Goal: Find specific page/section: Find specific page/section

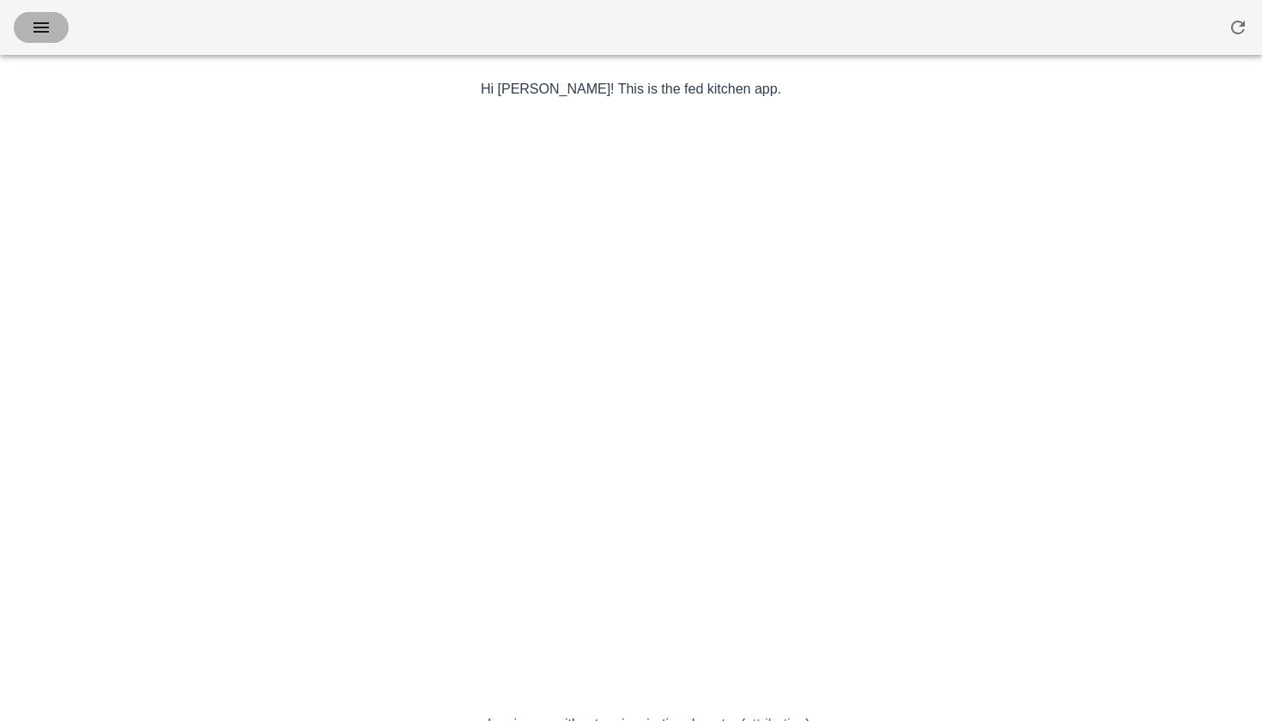
click at [46, 26] on icon "button" at bounding box center [41, 27] width 21 height 21
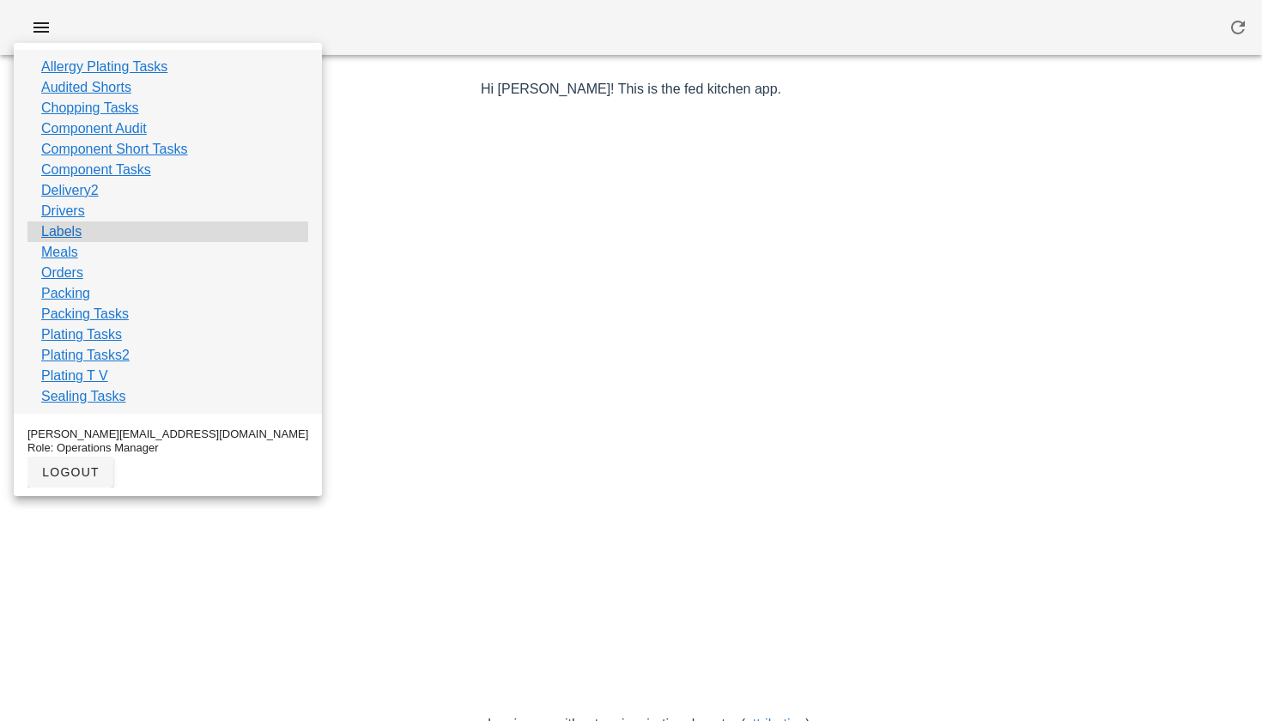
click at [71, 239] on link "Labels" at bounding box center [61, 232] width 40 height 21
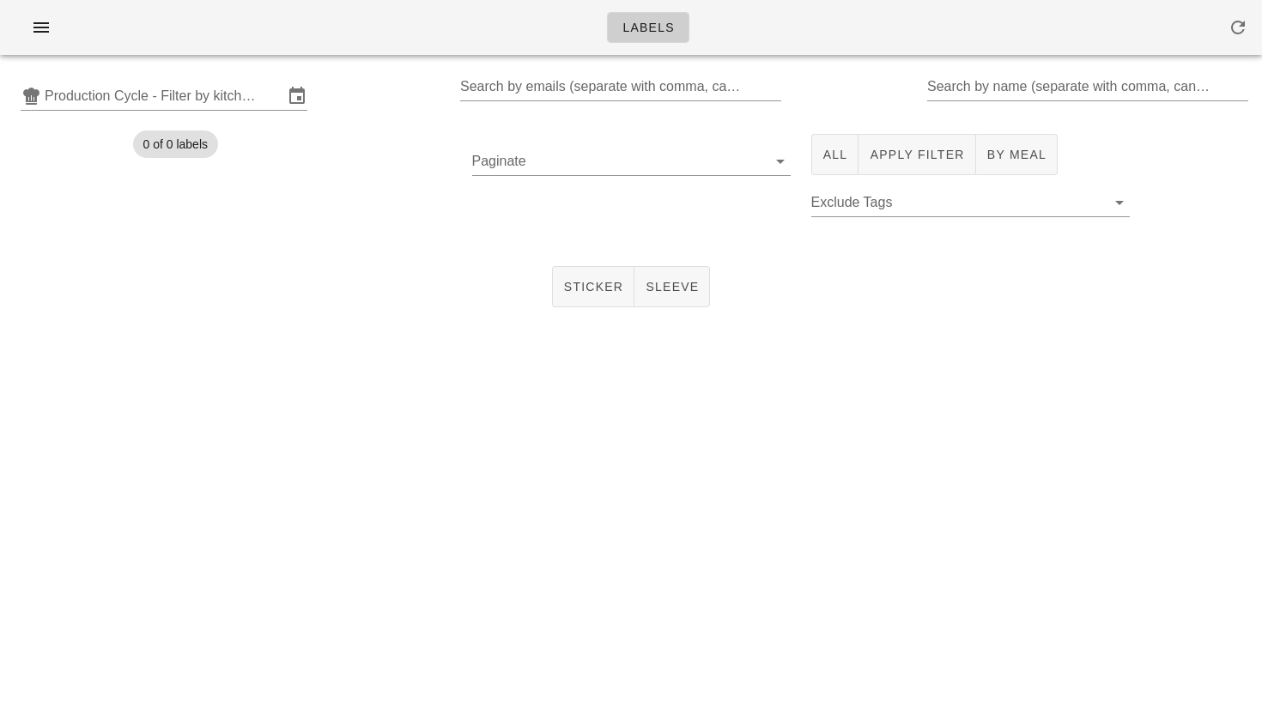
click at [202, 73] on div "Production Cycle - Filter by kitchen production schedules Search by emails (sep…" at bounding box center [631, 96] width 1262 height 55
click at [191, 93] on input "text" at bounding box center [164, 95] width 239 height 27
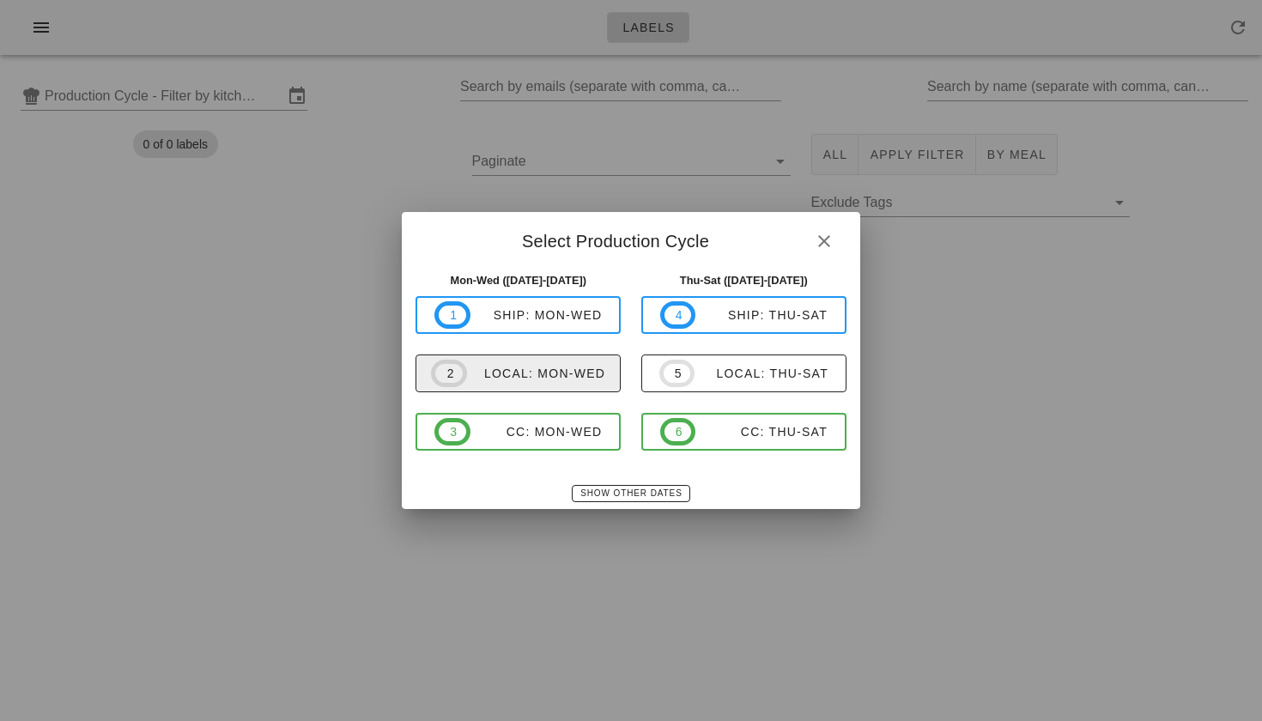
click at [501, 376] on div "local: Mon-Wed" at bounding box center [536, 374] width 138 height 14
type input "local: Mon-Wed ([DATE]-[DATE])"
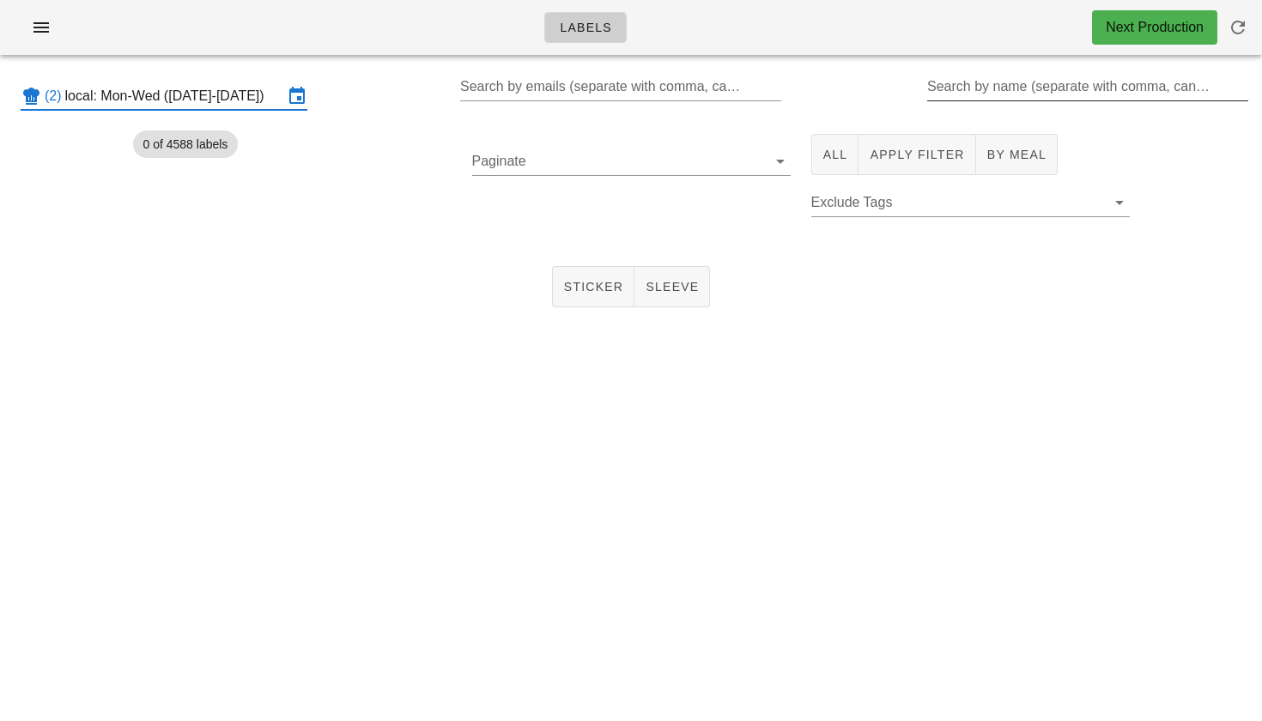
click at [958, 89] on input "Search by name (separate with comma, can be partial)" at bounding box center [1087, 86] width 318 height 27
click at [832, 165] on button "All" at bounding box center [836, 154] width 48 height 41
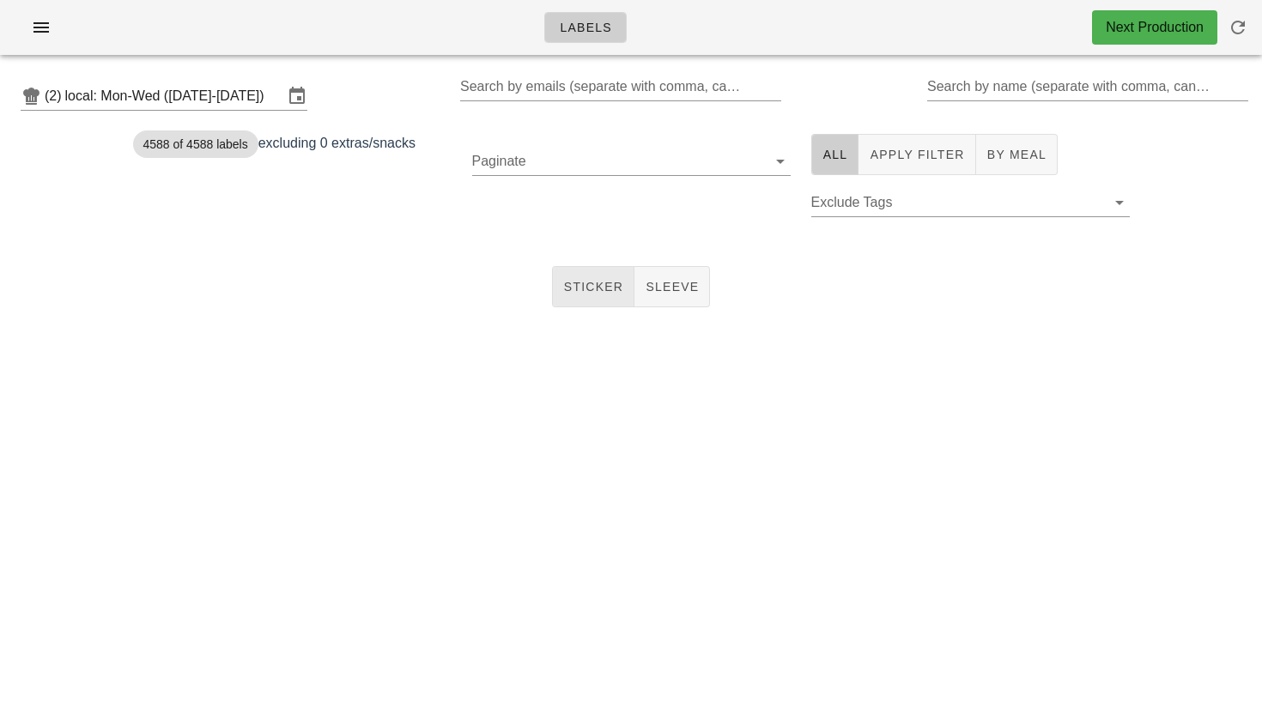
click at [570, 282] on span "Sticker" at bounding box center [593, 287] width 61 height 14
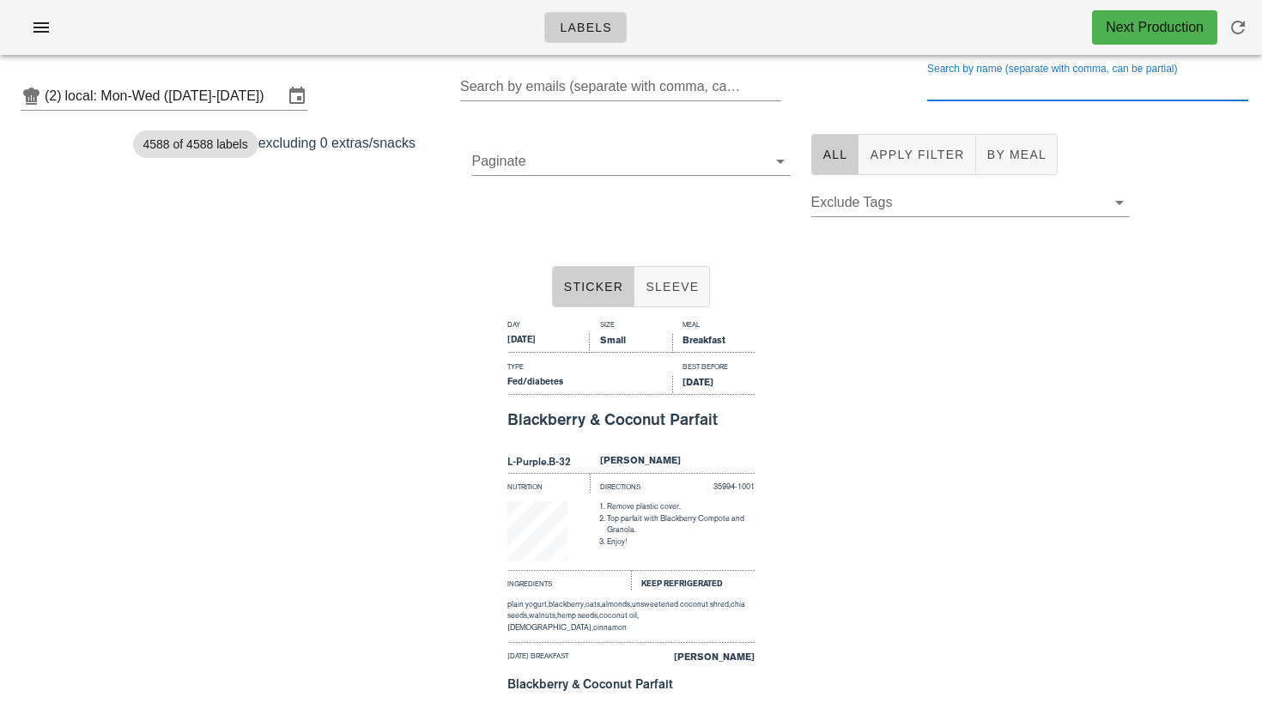
click at [1035, 82] on div "Search by name (separate with comma, can be partial)" at bounding box center [1087, 86] width 318 height 27
click at [1035, 76] on label "Search by name (separate with comma, can be partial)" at bounding box center [1053, 69] width 250 height 13
click at [1035, 82] on input "Search by name (separate with comma, can be partial)" at bounding box center [1087, 86] width 318 height 27
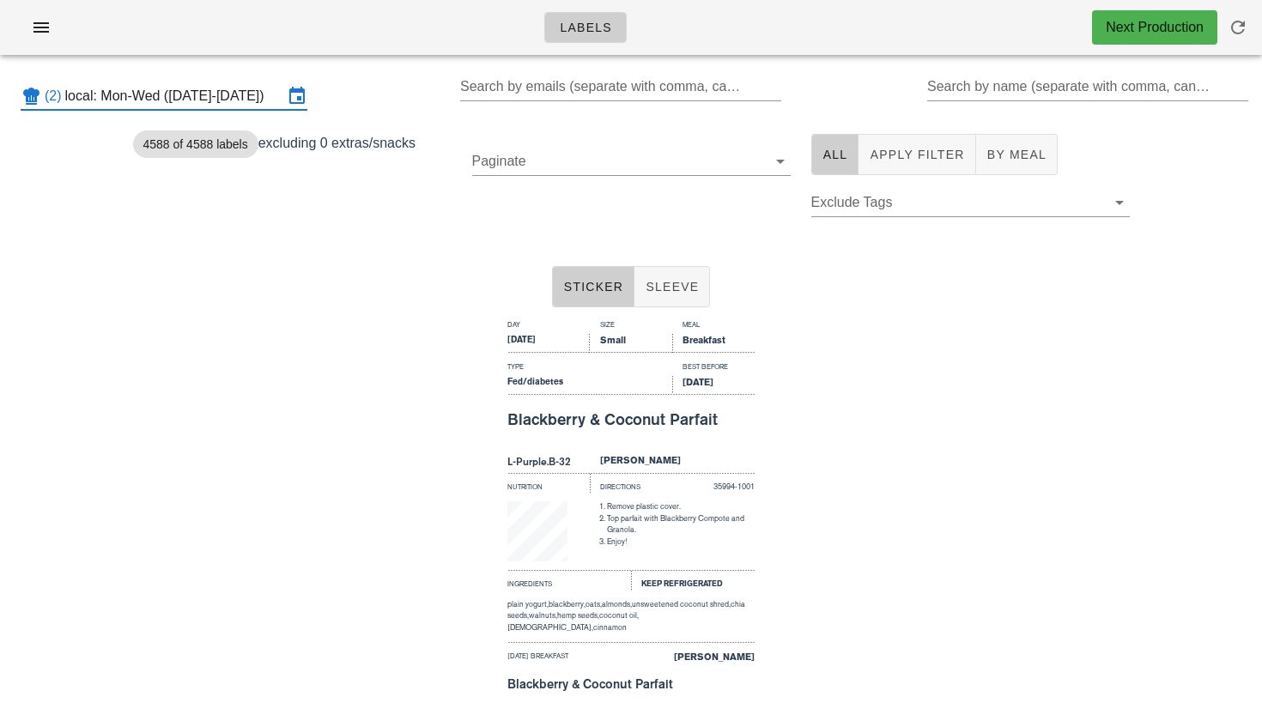
click at [223, 83] on input "local: Mon-Wed ([DATE]-[DATE])" at bounding box center [174, 95] width 218 height 27
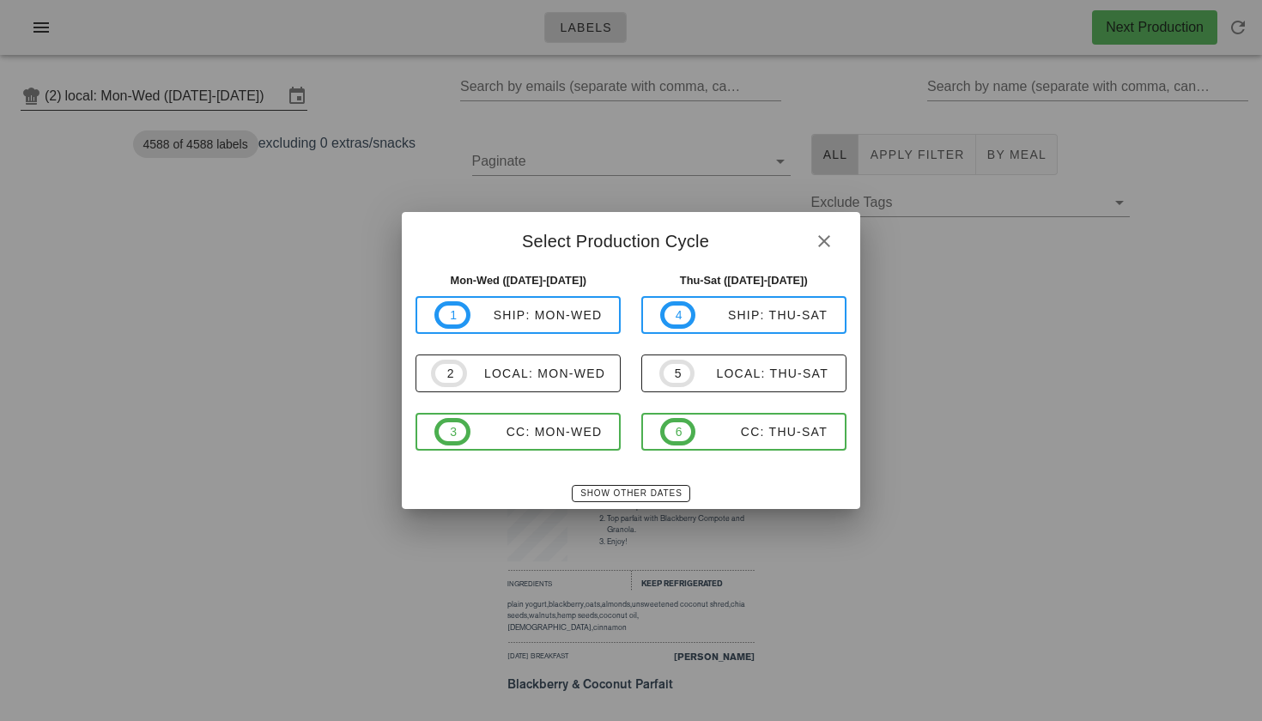
click at [228, 94] on div at bounding box center [631, 360] width 1262 height 721
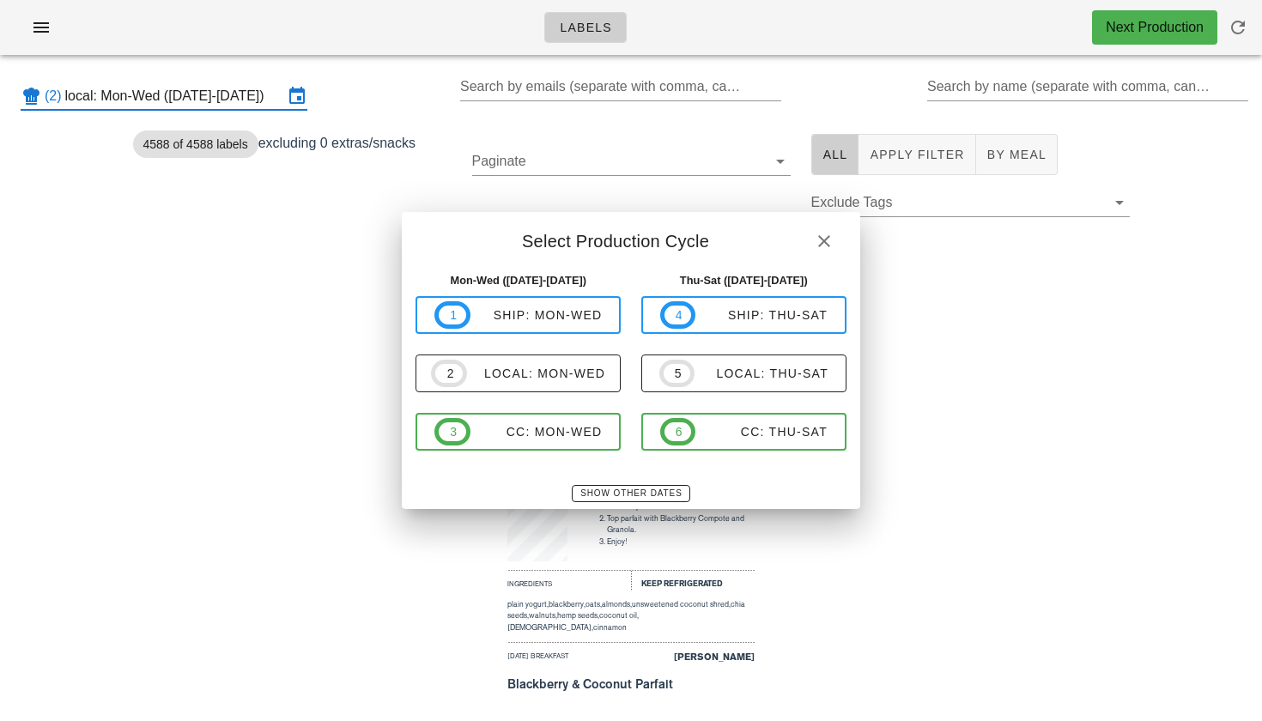
click at [547, 427] on div "Blackberry & Coconut Parfait" at bounding box center [631, 420] width 247 height 34
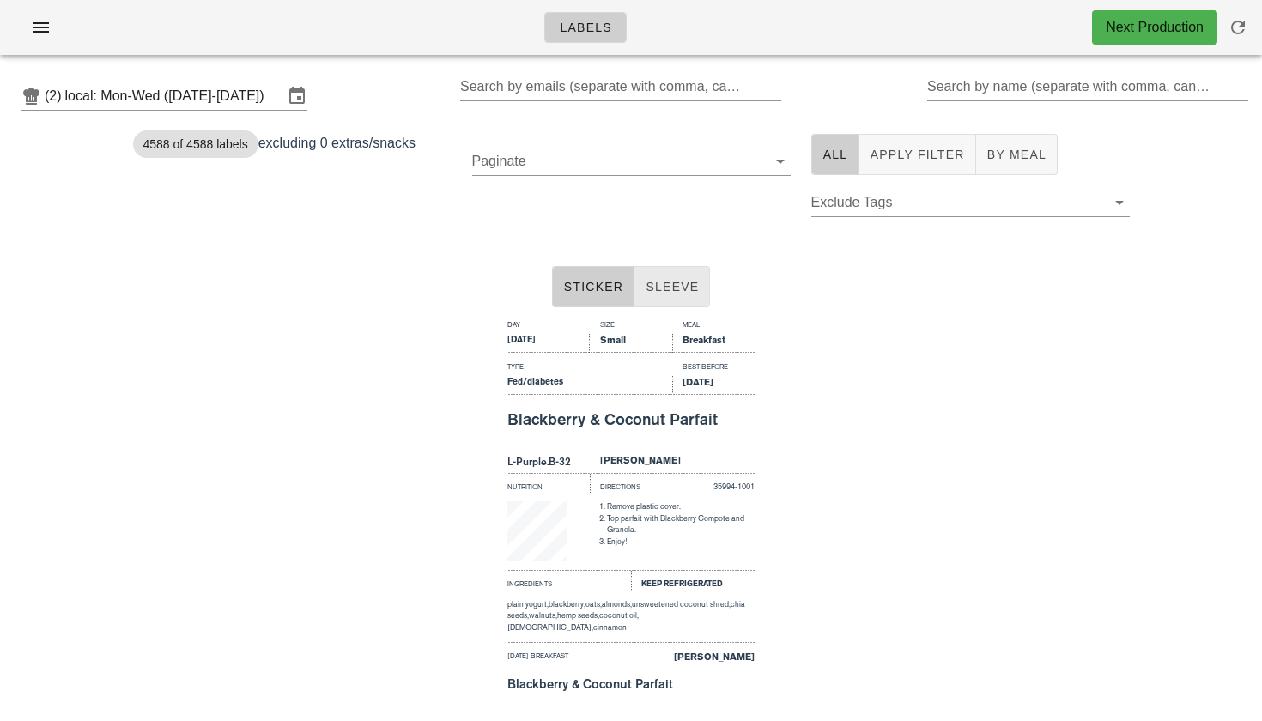
click at [664, 280] on span "Sleeve" at bounding box center [672, 287] width 54 height 14
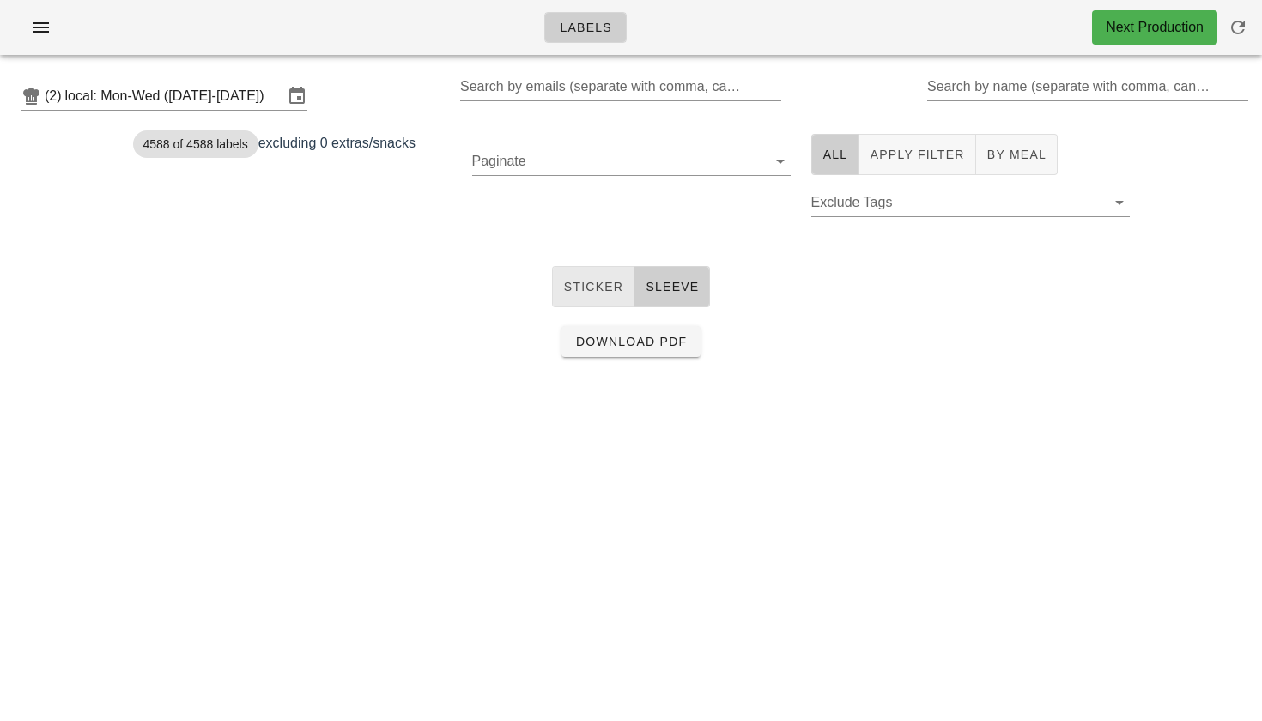
click at [605, 289] on span "Sticker" at bounding box center [593, 287] width 61 height 14
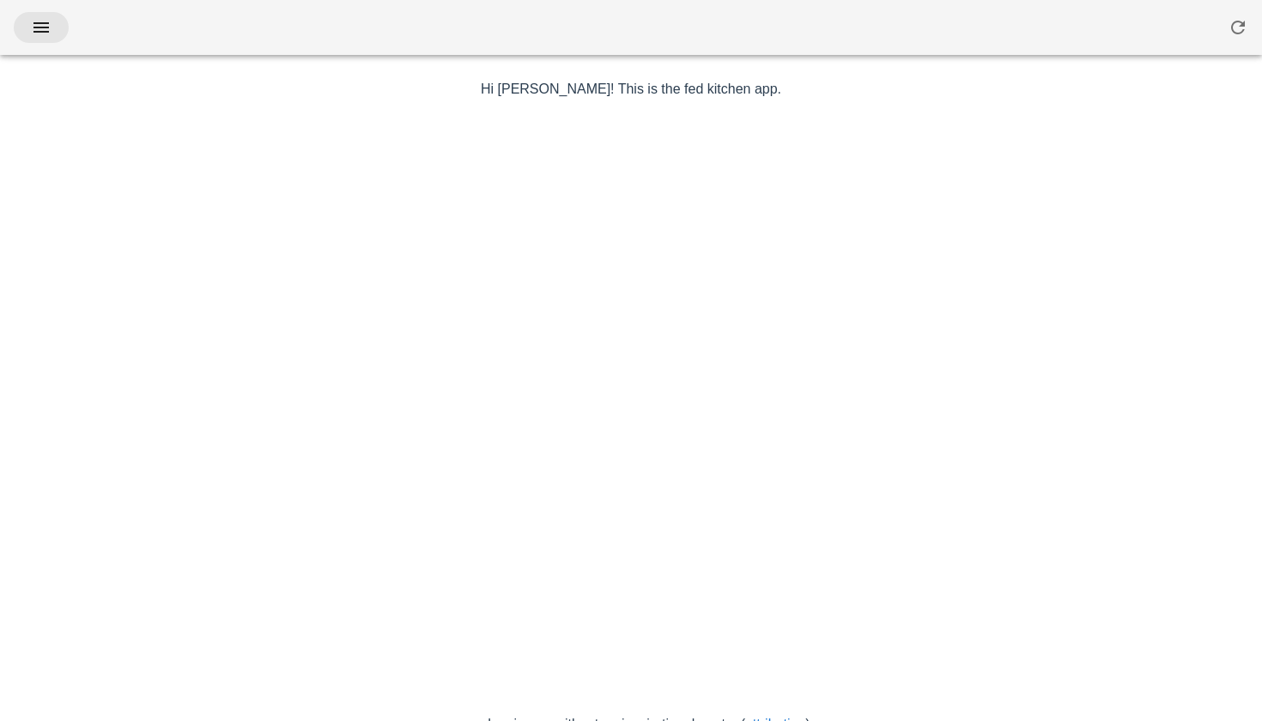
click at [51, 34] on icon "button" at bounding box center [41, 27] width 21 height 21
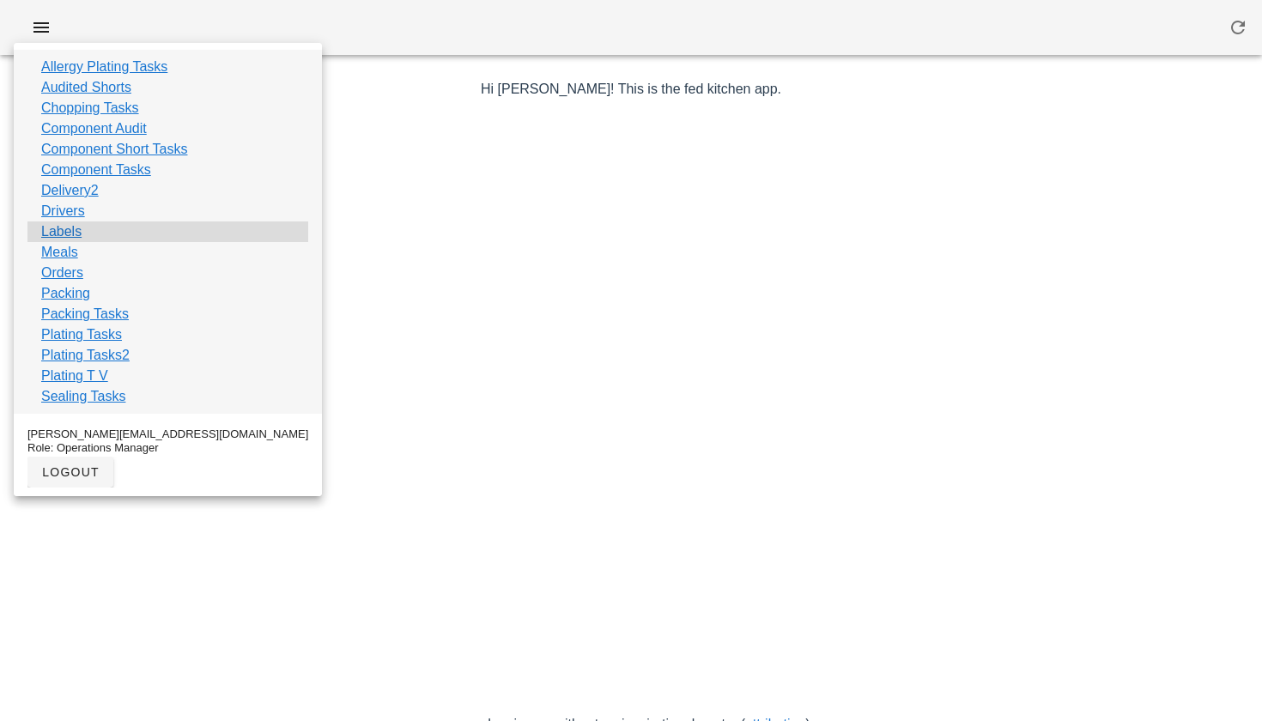
click at [69, 230] on link "Labels" at bounding box center [61, 232] width 40 height 21
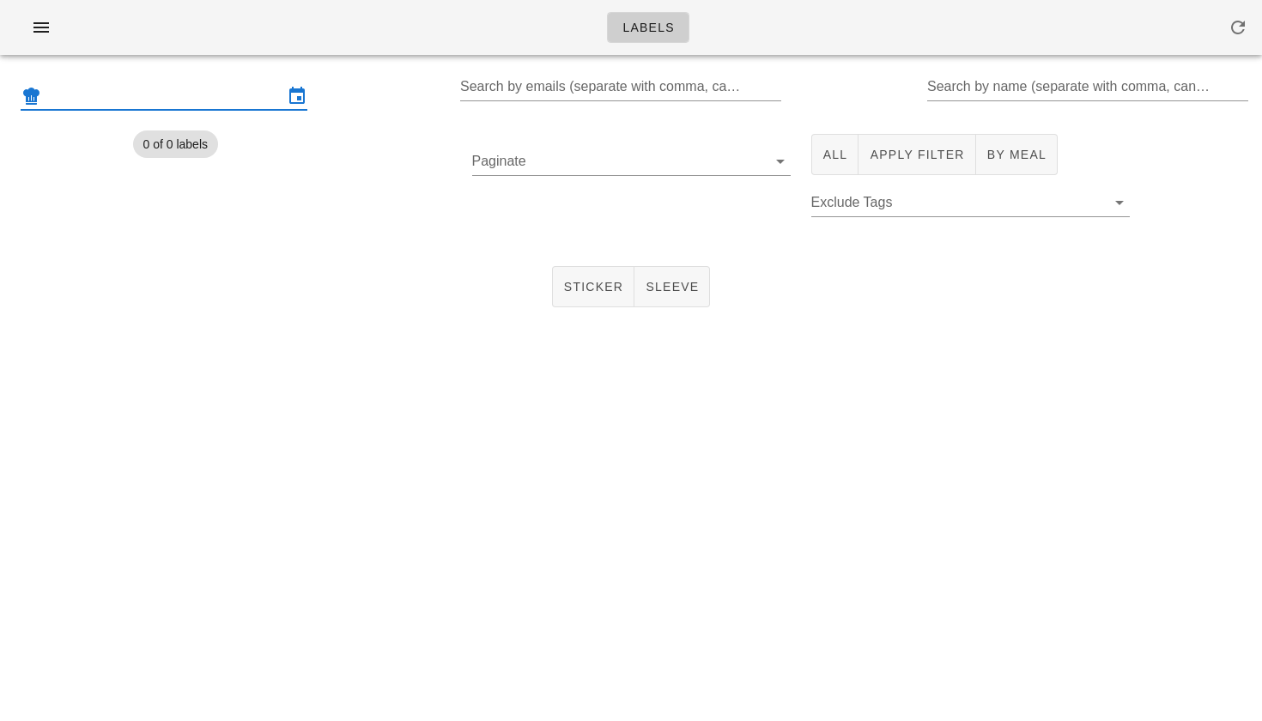
click at [143, 97] on input "text" at bounding box center [164, 95] width 239 height 27
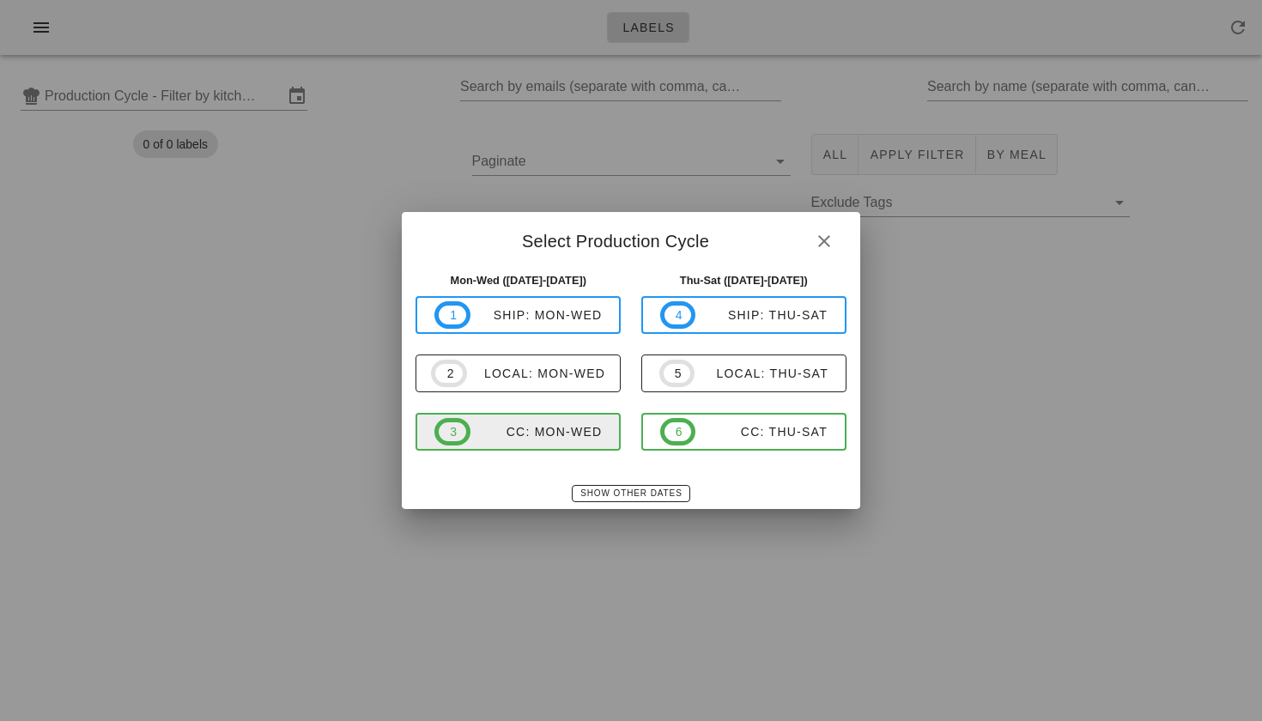
click at [547, 428] on div "CC: Mon-Wed" at bounding box center [537, 432] width 132 height 14
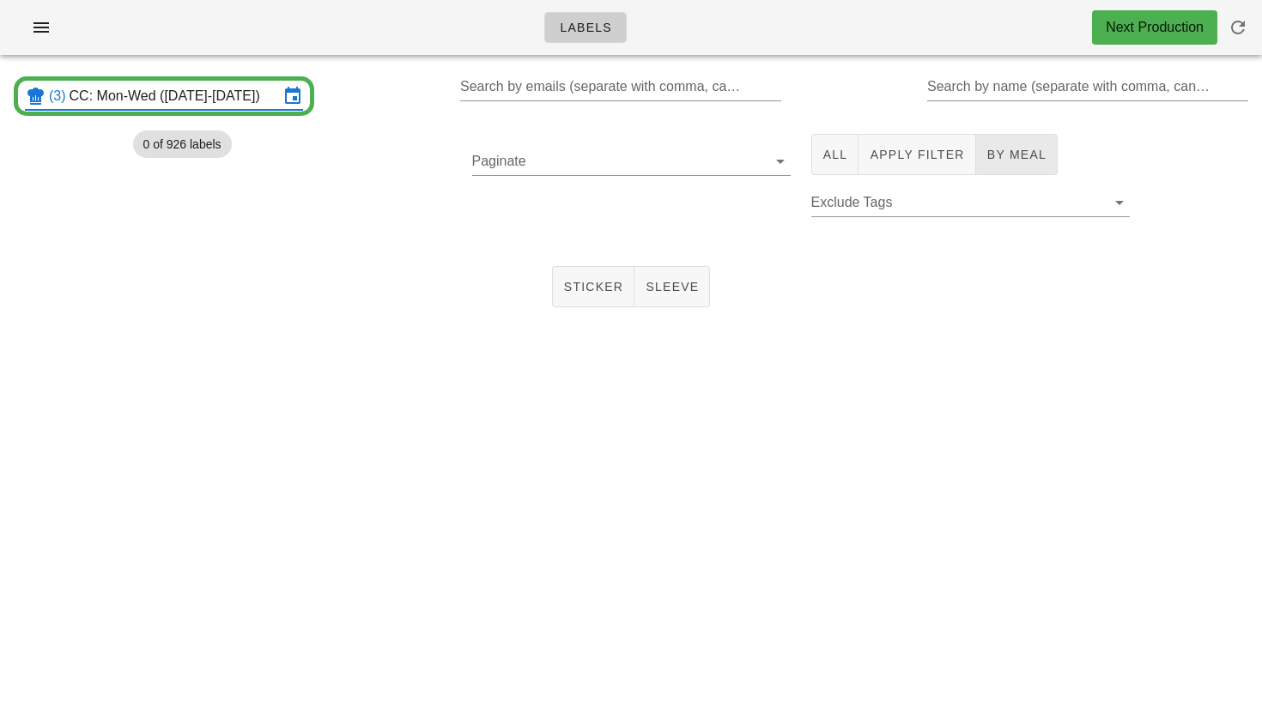
click at [1008, 171] on button "By Meal" at bounding box center [1017, 154] width 82 height 41
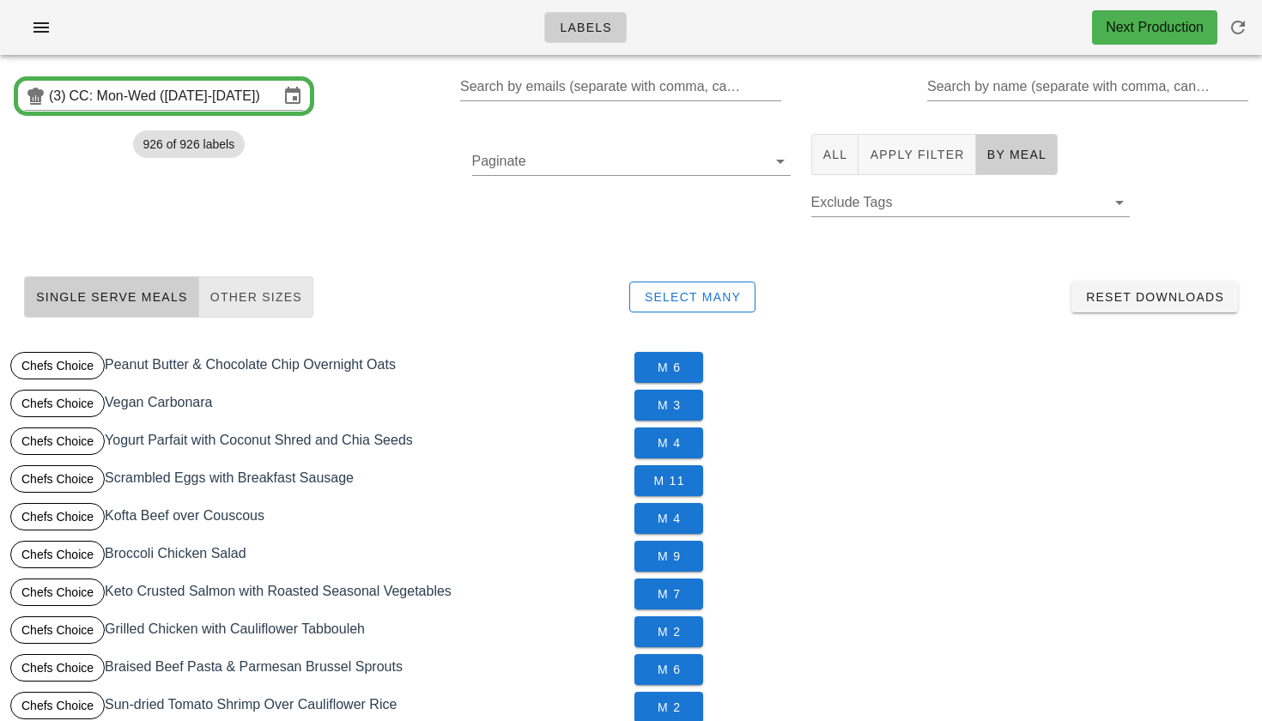
click at [261, 294] on span "Other Sizes" at bounding box center [256, 297] width 93 height 14
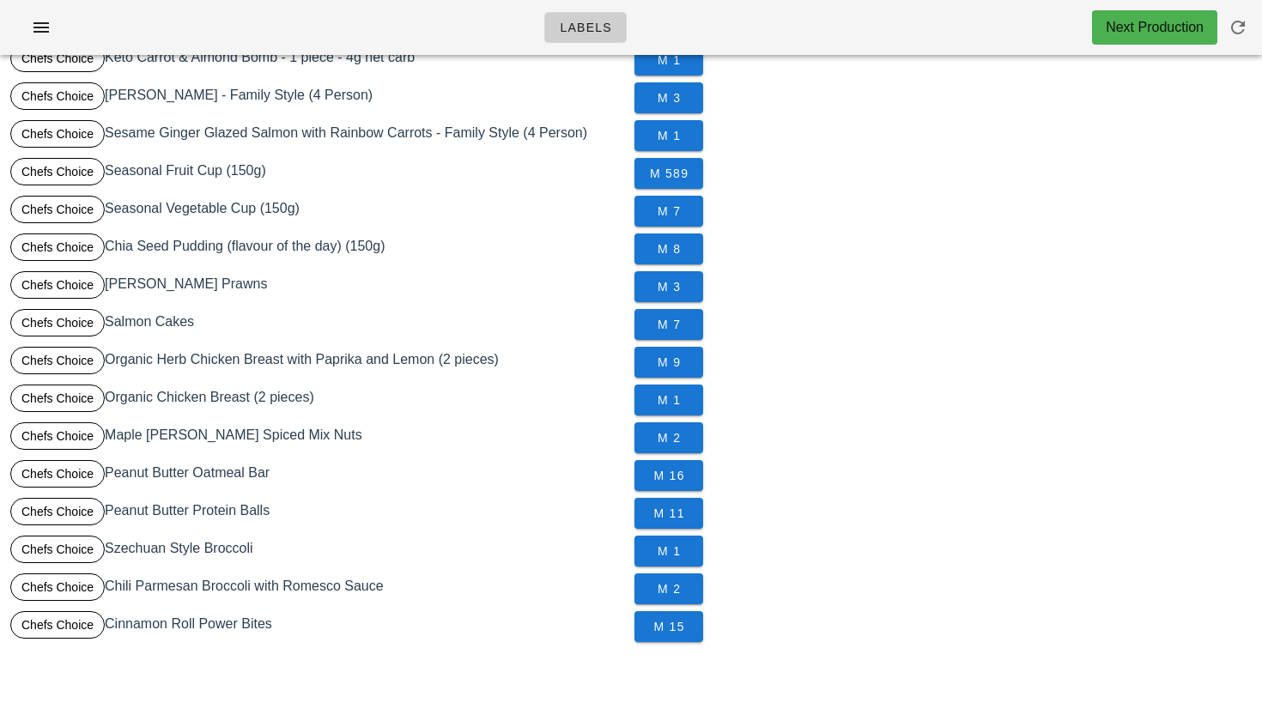
scroll to position [383, 0]
click at [666, 592] on span "M 2" at bounding box center [668, 589] width 41 height 14
click at [696, 558] on button "M 1" at bounding box center [669, 551] width 69 height 31
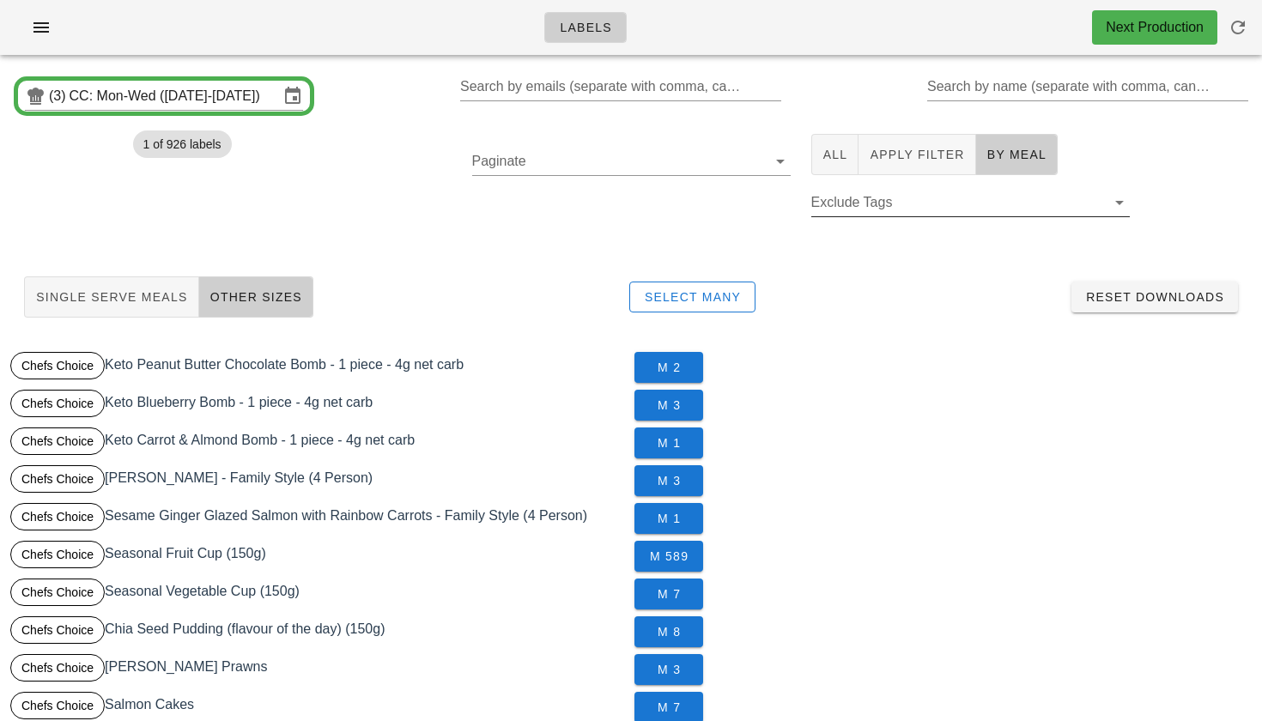
scroll to position [-1, 0]
click at [909, 171] on button "Apply Filter" at bounding box center [917, 154] width 117 height 41
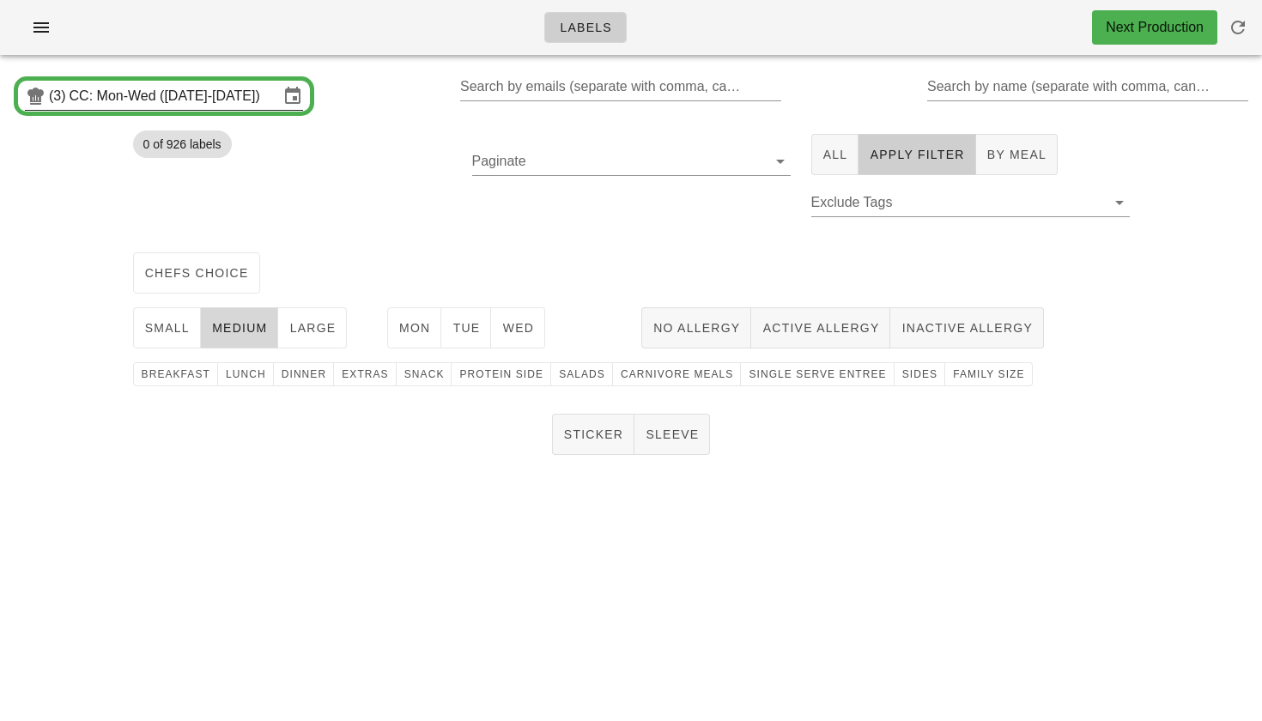
click at [155, 77] on div "(3) CC: Mon-Wed (Sep 22-Sep 24)" at bounding box center [164, 96] width 301 height 40
click at [173, 88] on input "CC: Mon-Wed (Sep 22-Sep 24)" at bounding box center [175, 95] width 210 height 27
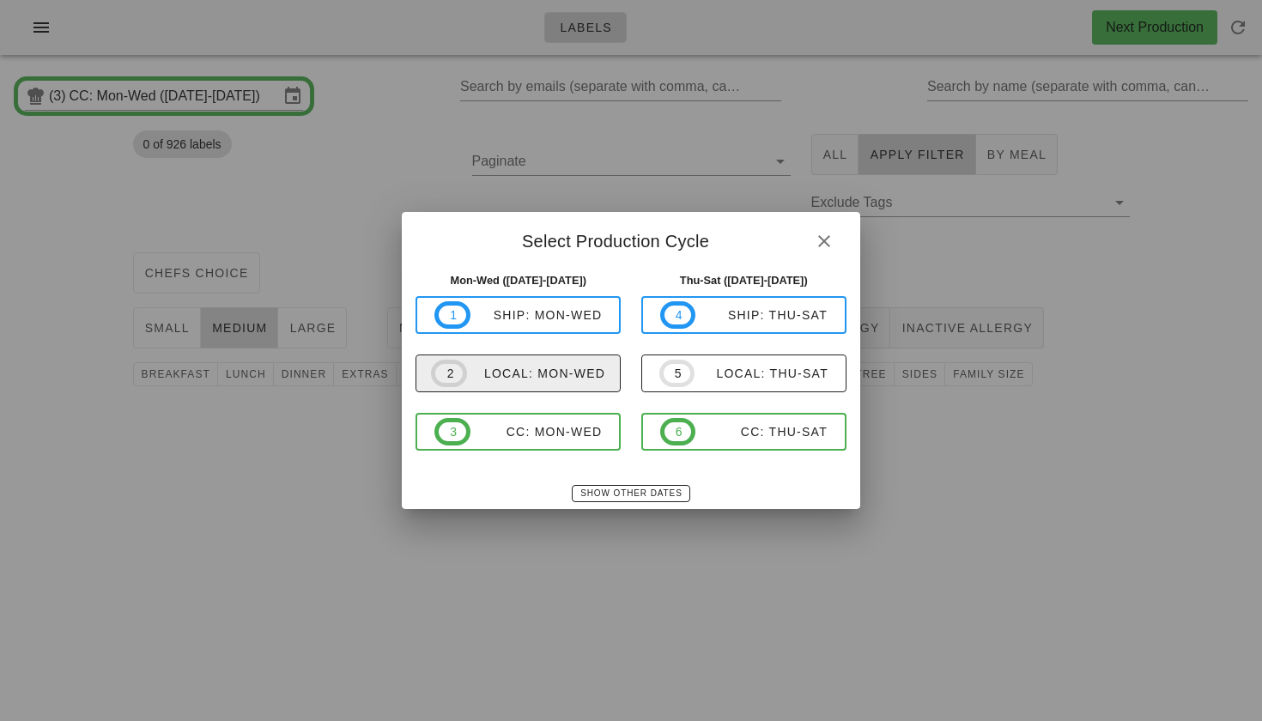
click at [499, 374] on div "local: Mon-Wed" at bounding box center [536, 374] width 138 height 14
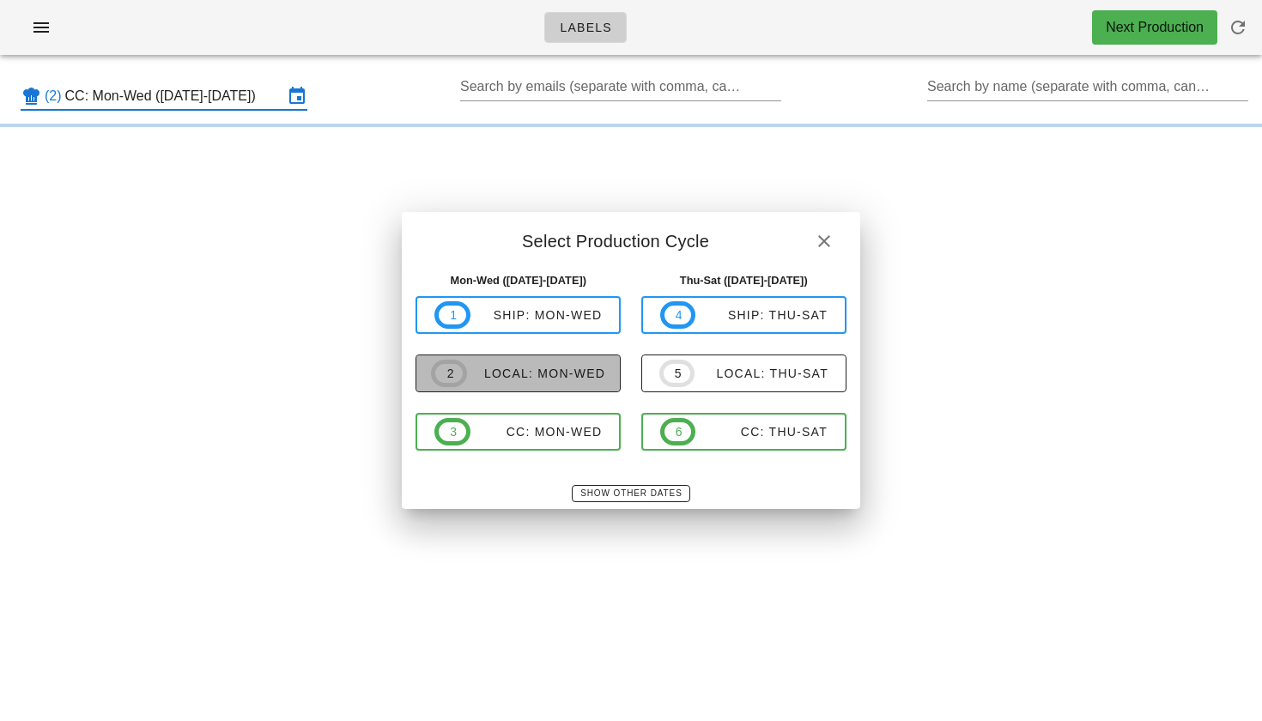
type input "local: Mon-Wed ([DATE]-[DATE])"
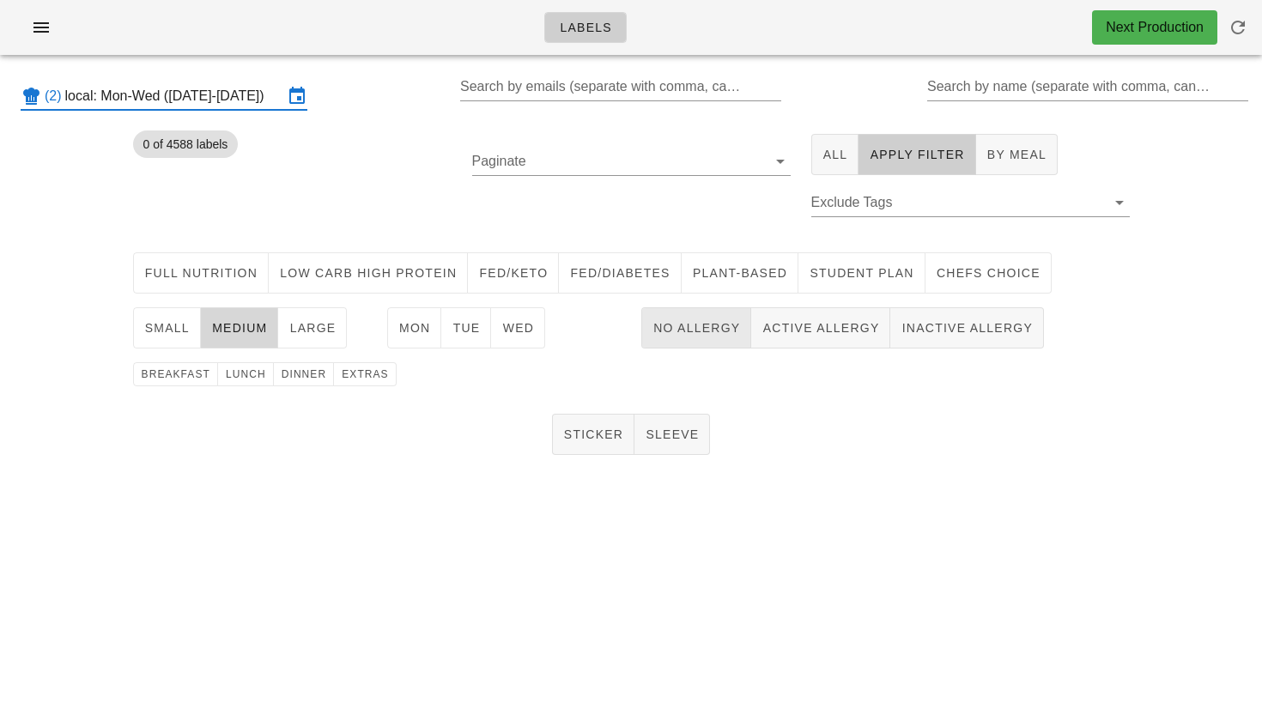
click at [689, 323] on span "No Allergy" at bounding box center [697, 328] width 88 height 14
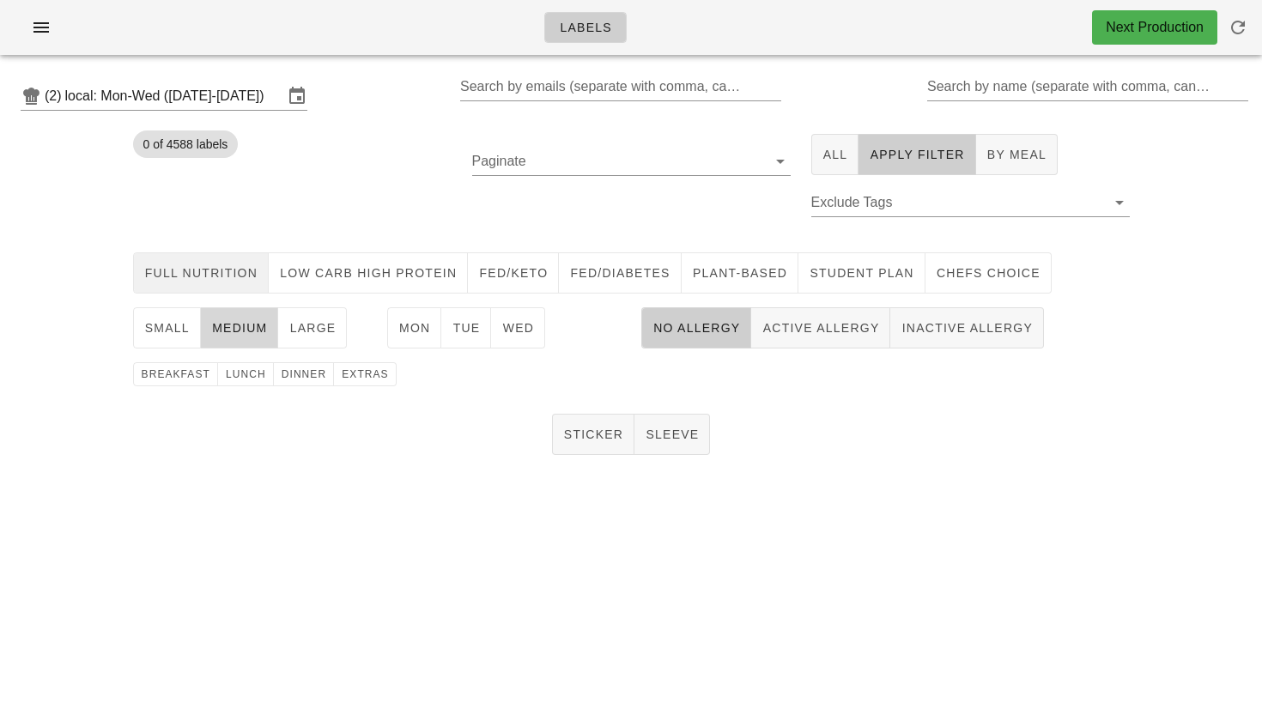
click at [233, 267] on span "Full Nutrition" at bounding box center [201, 273] width 114 height 14
click at [410, 338] on button "Mon" at bounding box center [414, 327] width 55 height 41
click at [301, 374] on span "dinner" at bounding box center [304, 374] width 46 height 12
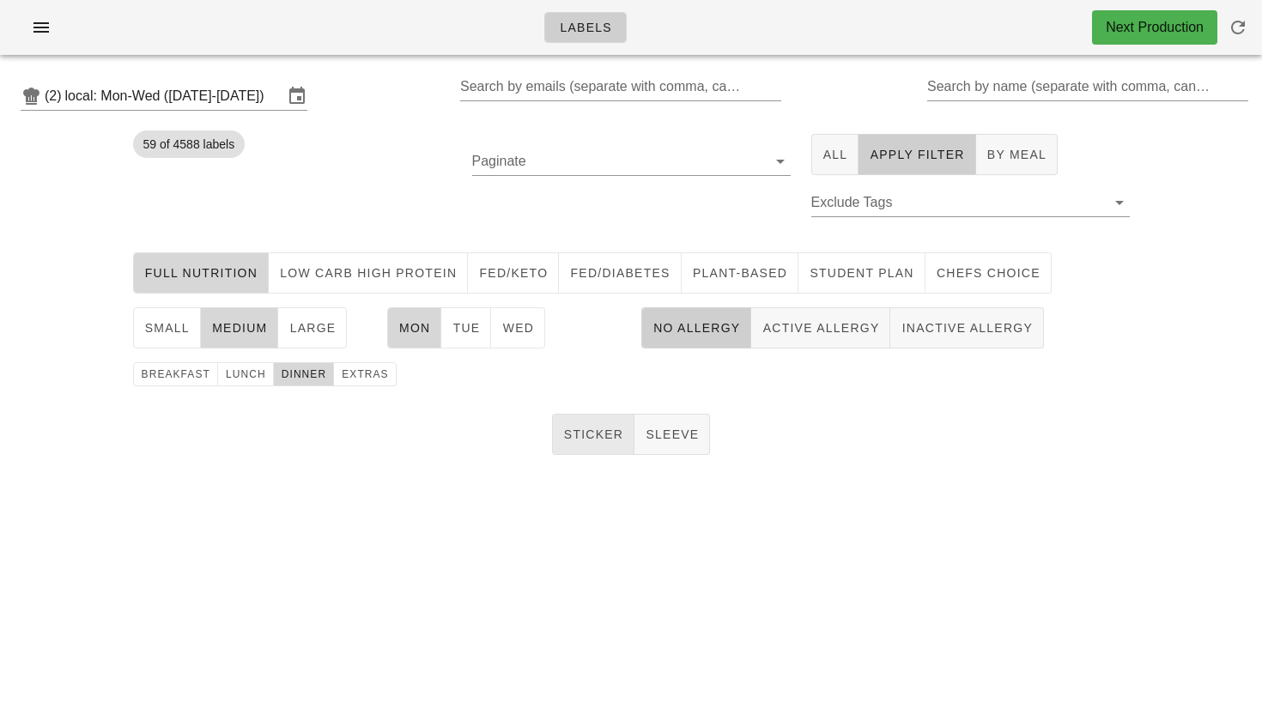
click at [599, 432] on span "Sticker" at bounding box center [593, 435] width 61 height 14
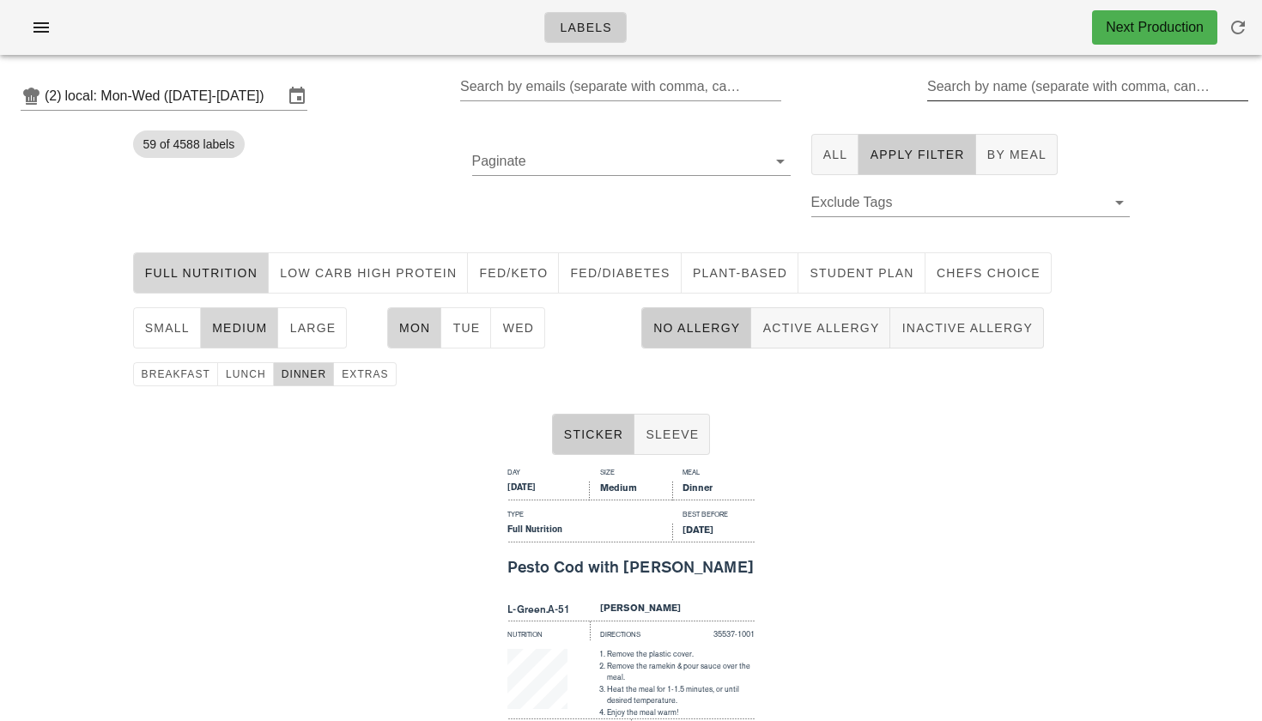
click at [996, 90] on input "Search by name (separate with comma, can be partial)" at bounding box center [1087, 86] width 318 height 27
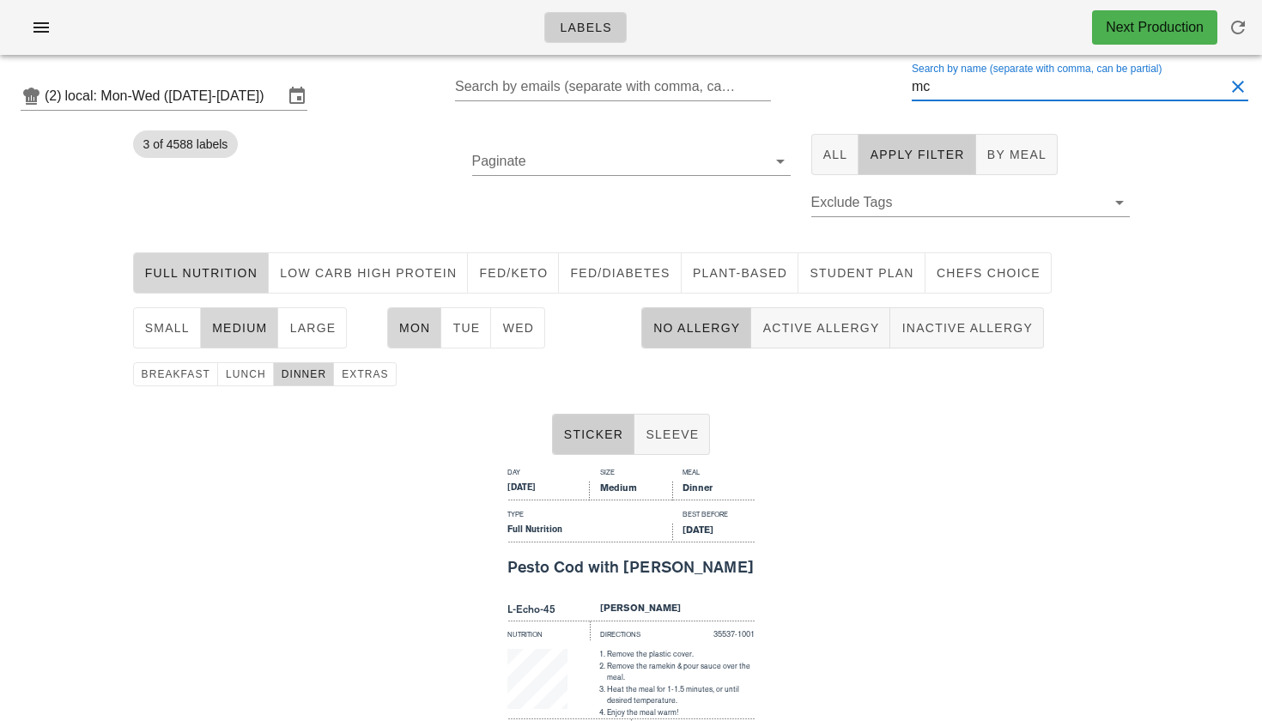
drag, startPoint x: 951, startPoint y: 91, endPoint x: 903, endPoint y: 91, distance: 47.2
click at [903, 91] on div "(2) local: Mon-Wed (Sep 22-Sep 24) Search by emails (separate with comma, can b…" at bounding box center [631, 96] width 1262 height 55
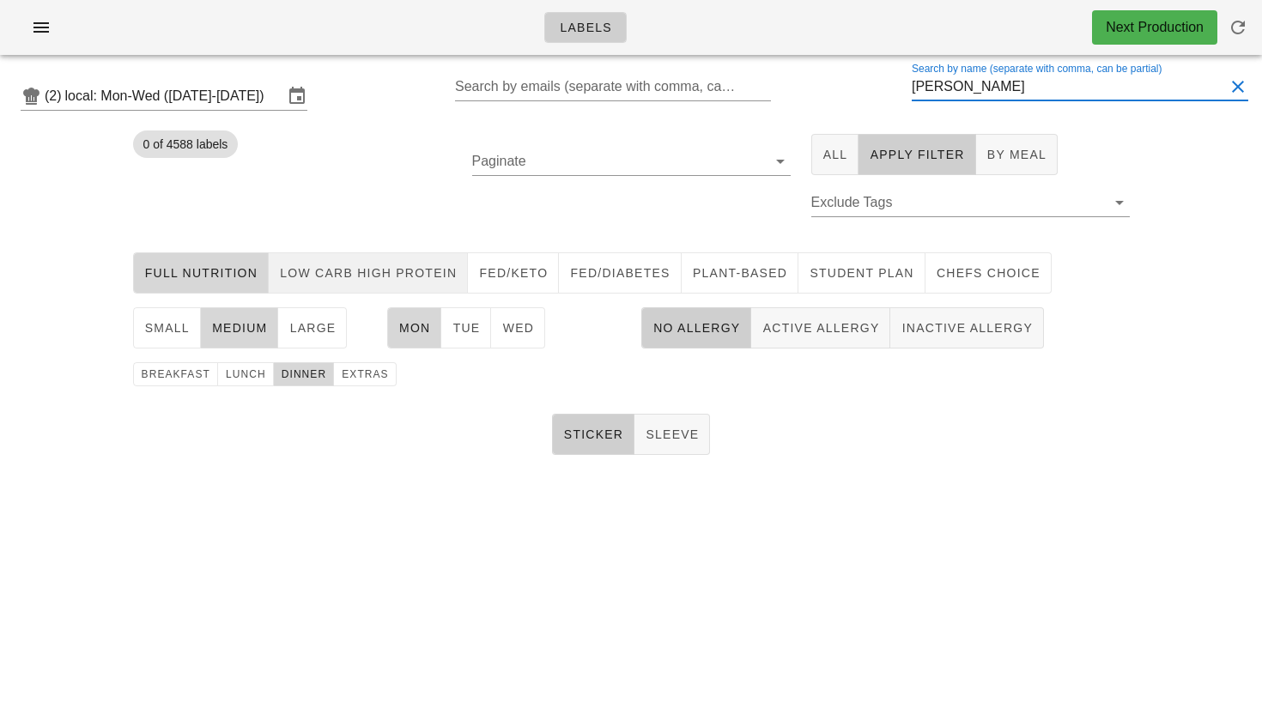
drag, startPoint x: 903, startPoint y: 91, endPoint x: 370, endPoint y: 281, distance: 566.1
click at [370, 280] on span "Low Carb High Protein" at bounding box center [368, 273] width 178 height 14
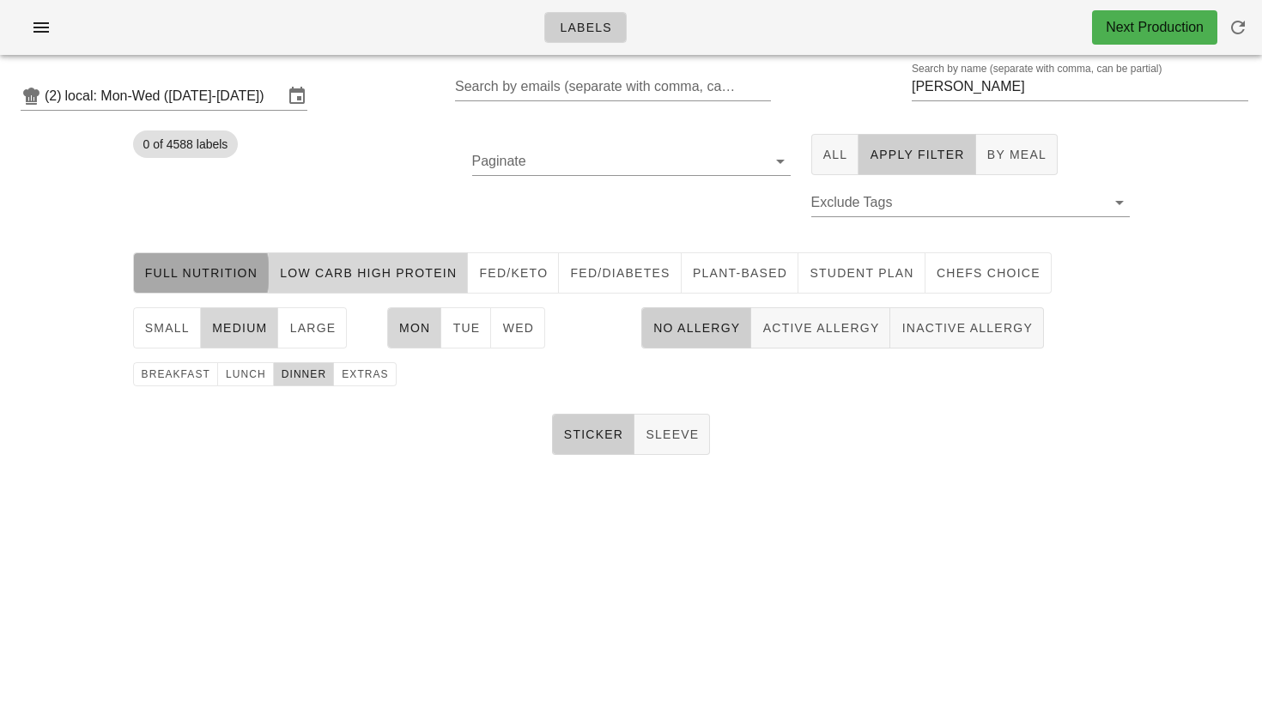
click at [212, 275] on span "Full Nutrition" at bounding box center [201, 273] width 114 height 14
drag, startPoint x: 1007, startPoint y: 93, endPoint x: 809, endPoint y: 77, distance: 198.1
click at [809, 77] on div "(2) local: Mon-Wed (Sep 22-Sep 24) Search by emails (separate with comma, can b…" at bounding box center [631, 96] width 1262 height 55
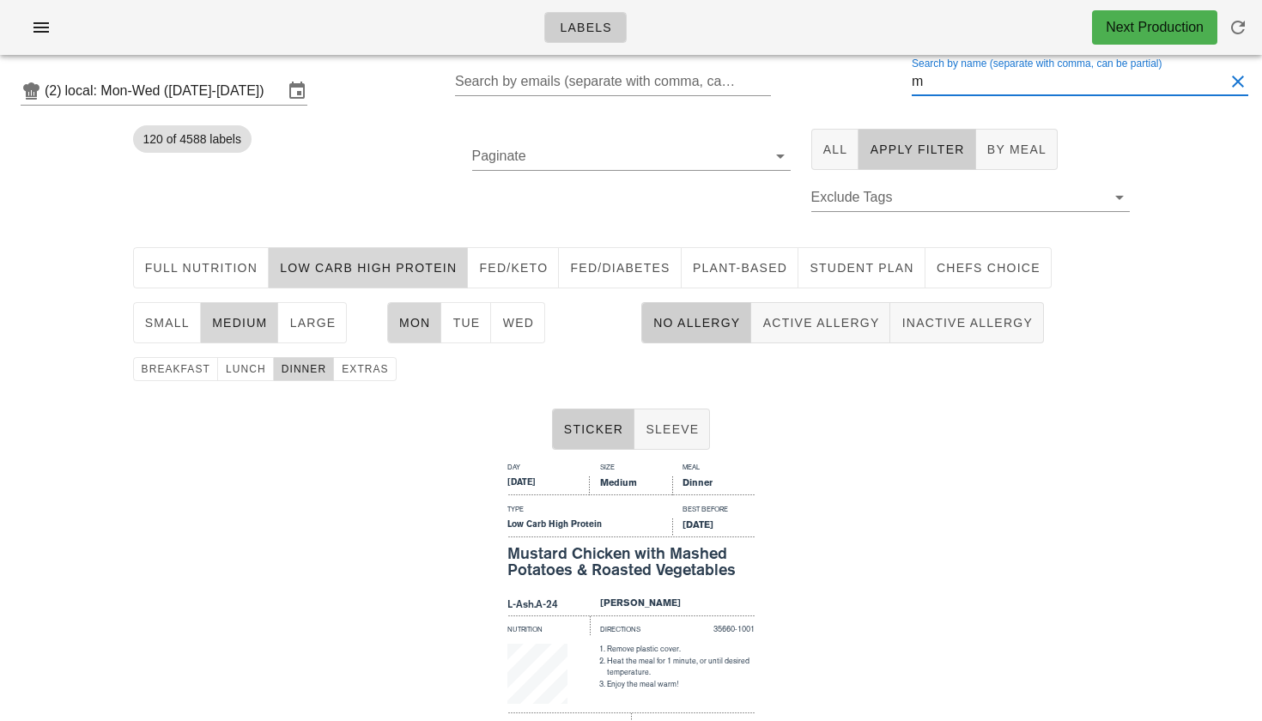
scroll to position [3, 0]
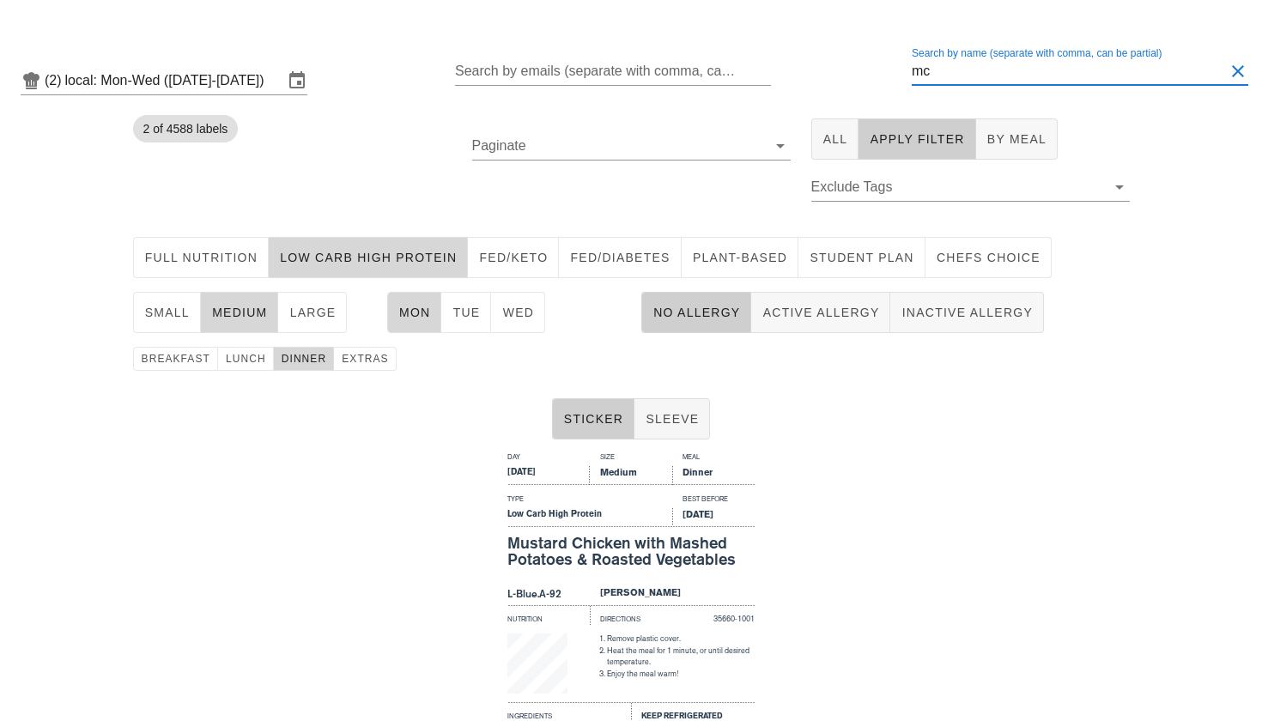
scroll to position [21, 0]
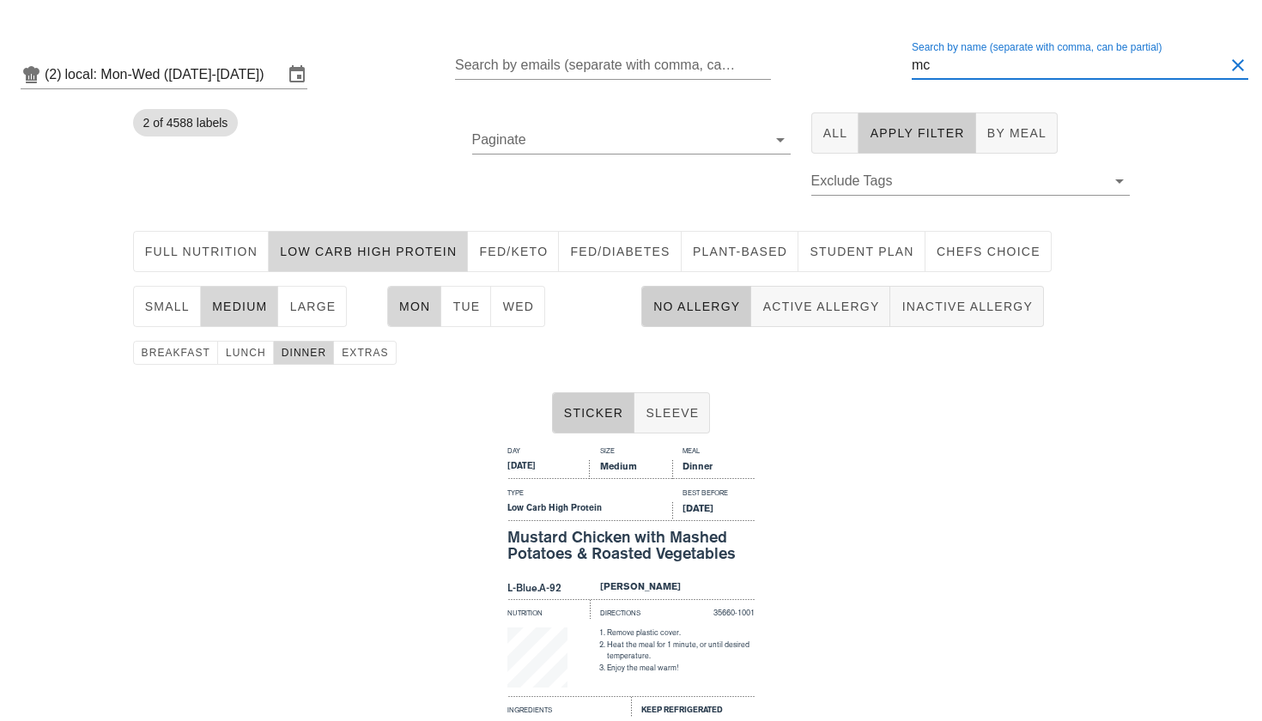
drag, startPoint x: 964, startPoint y: 58, endPoint x: 843, endPoint y: 58, distance: 121.1
click at [848, 58] on div "(2) local: Mon-Wed (Sep 22-Sep 24) Search by emails (separate with comma, can b…" at bounding box center [631, 74] width 1262 height 55
click at [325, 302] on span "large" at bounding box center [312, 307] width 47 height 14
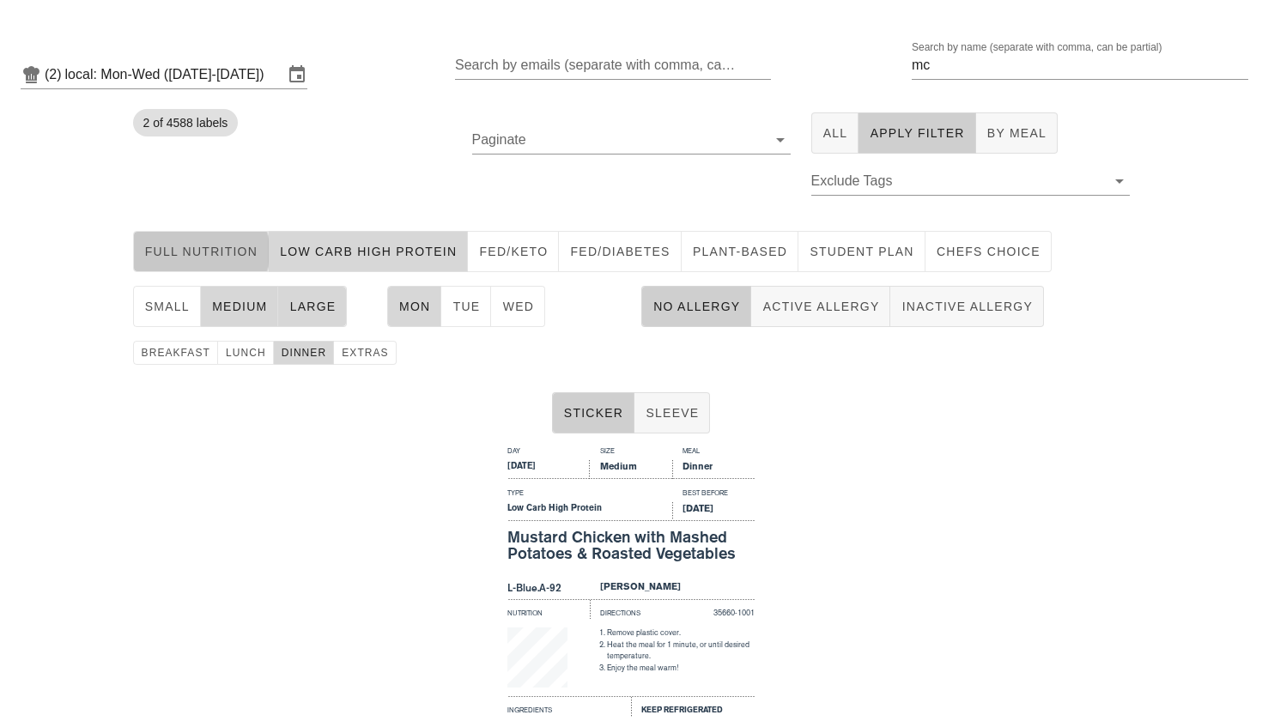
click at [216, 247] on span "Full Nutrition" at bounding box center [201, 252] width 114 height 14
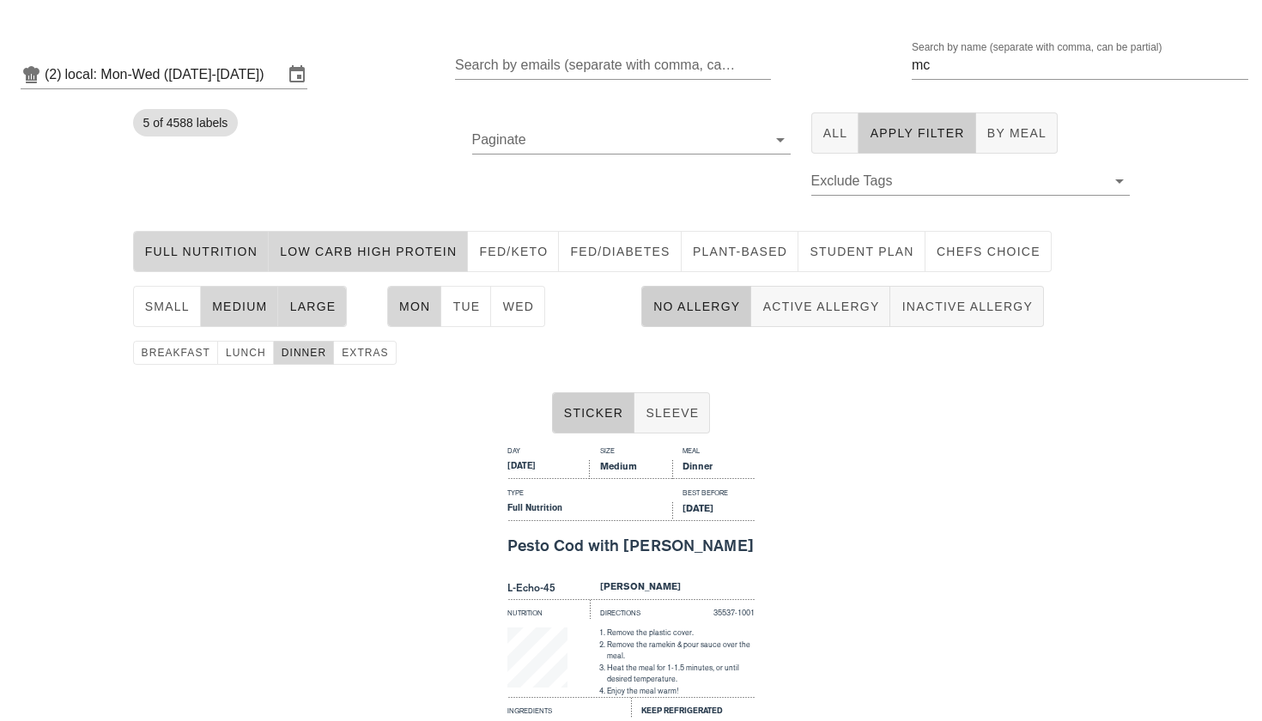
click at [246, 302] on span "medium" at bounding box center [239, 307] width 57 height 14
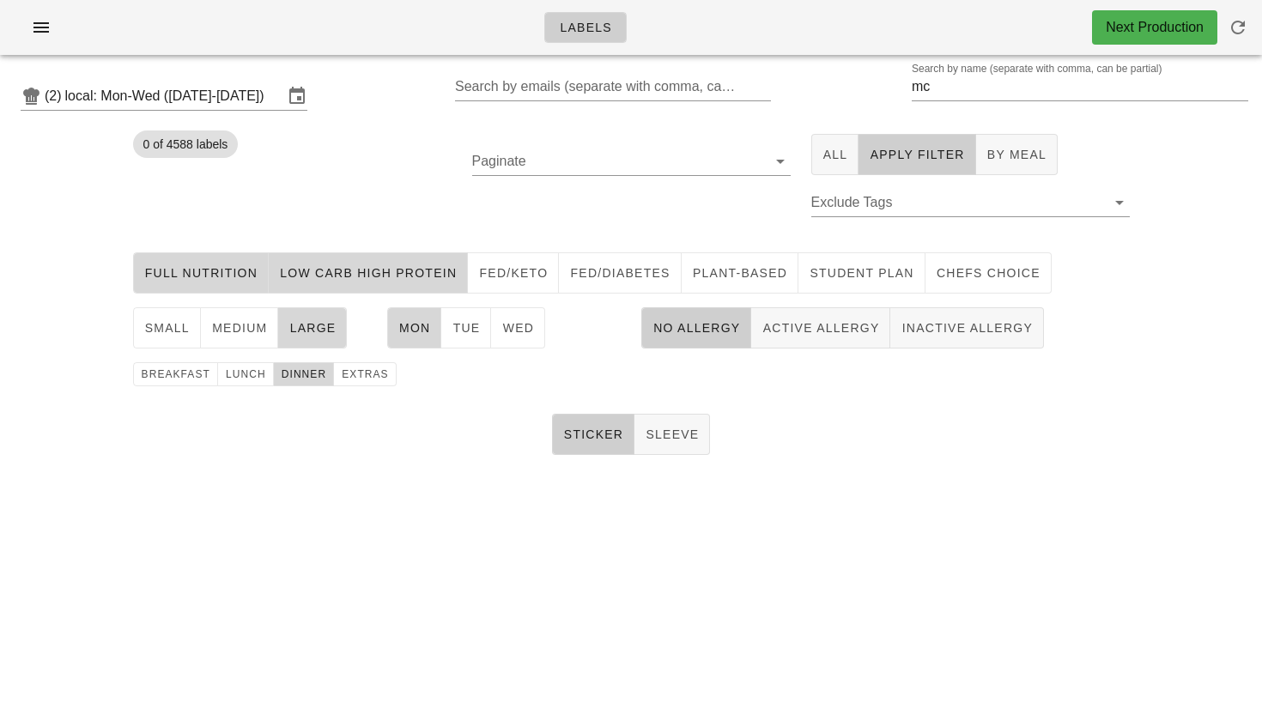
click at [320, 258] on button "Low Carb High Protein" at bounding box center [368, 272] width 199 height 41
click at [459, 335] on span "Tue" at bounding box center [466, 328] width 28 height 14
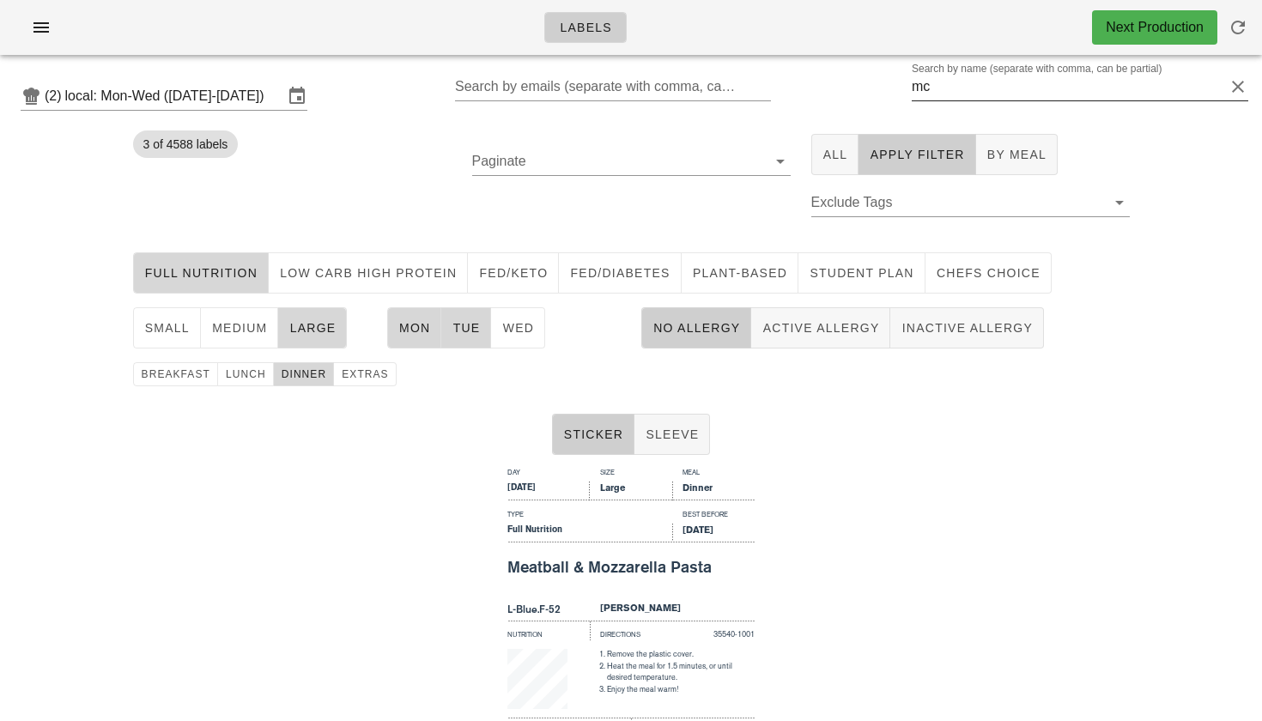
click at [961, 100] on div "Search by name (separate with comma, can be partial) mc" at bounding box center [1080, 96] width 337 height 46
click at [960, 94] on input "mc" at bounding box center [1068, 86] width 313 height 27
drag, startPoint x: 940, startPoint y: 100, endPoint x: 909, endPoint y: 86, distance: 35.0
click at [909, 86] on div "(2) local: Mon-Wed (Sep 22-Sep 24) Search by emails (separate with comma, can b…" at bounding box center [631, 96] width 1262 height 55
drag, startPoint x: 957, startPoint y: 88, endPoint x: 899, endPoint y: 77, distance: 58.5
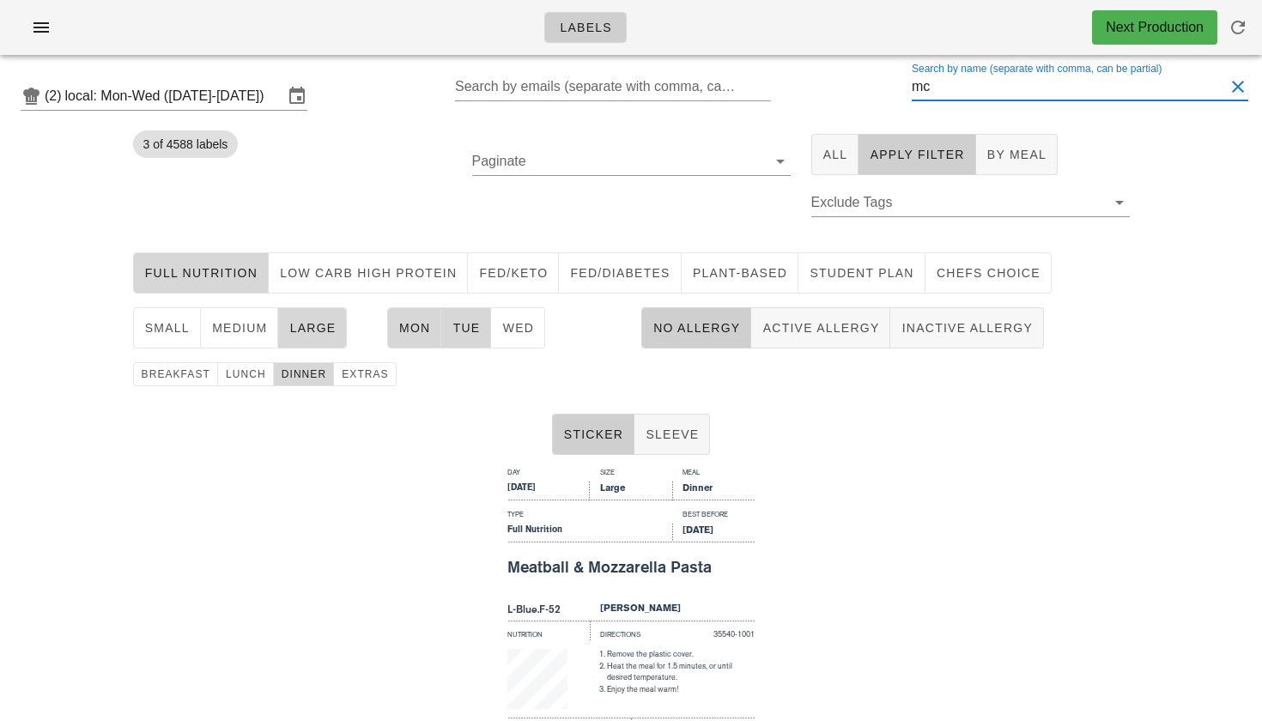
click at [899, 78] on div "(2) local: Mon-Wed (Sep 22-Sep 24) Search by emails (separate with comma, can b…" at bounding box center [631, 96] width 1262 height 55
type input "ha"
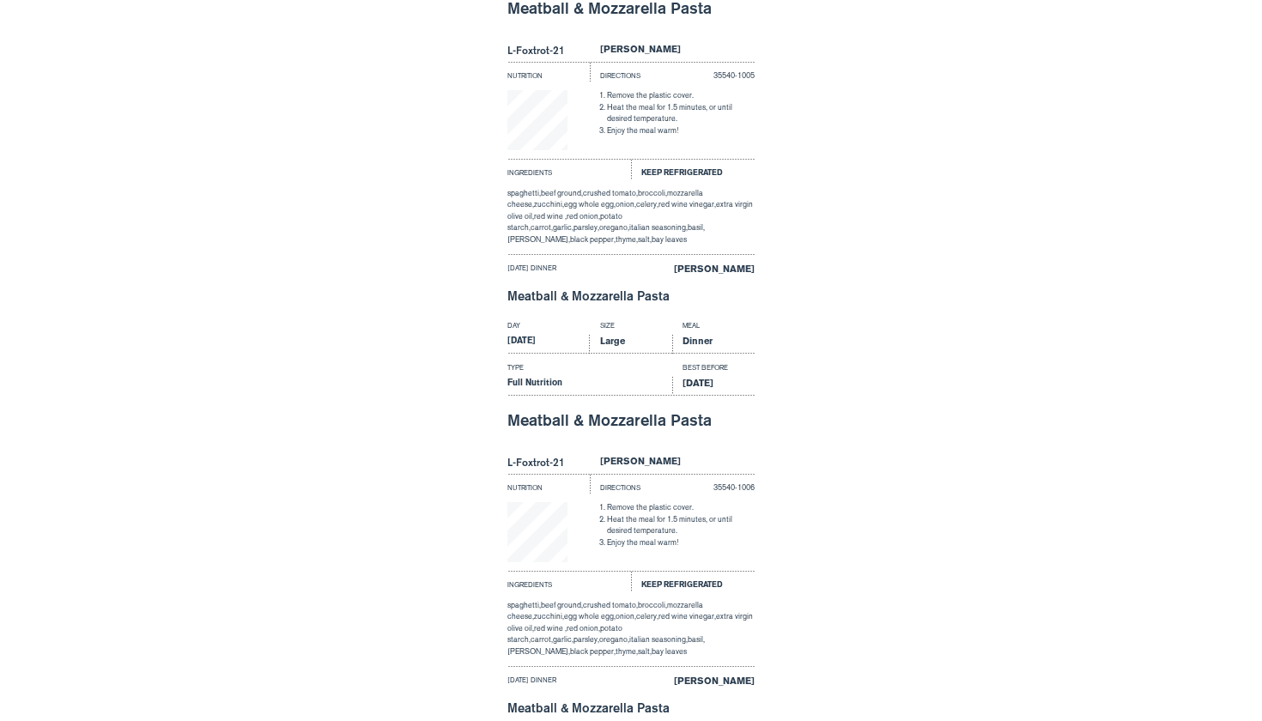
scroll to position [2210, 0]
